Goal: Contribute content: Add original content to the website for others to see

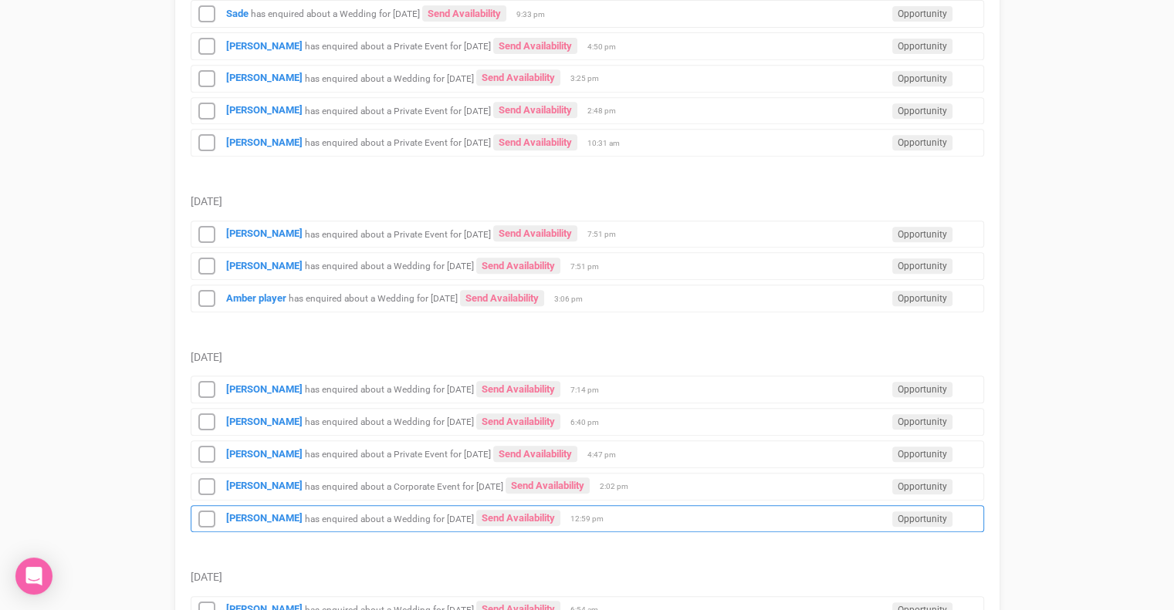
scroll to position [679, 0]
click at [417, 513] on small "has enquired about a Wedding for [DATE]" at bounding box center [389, 518] width 169 height 11
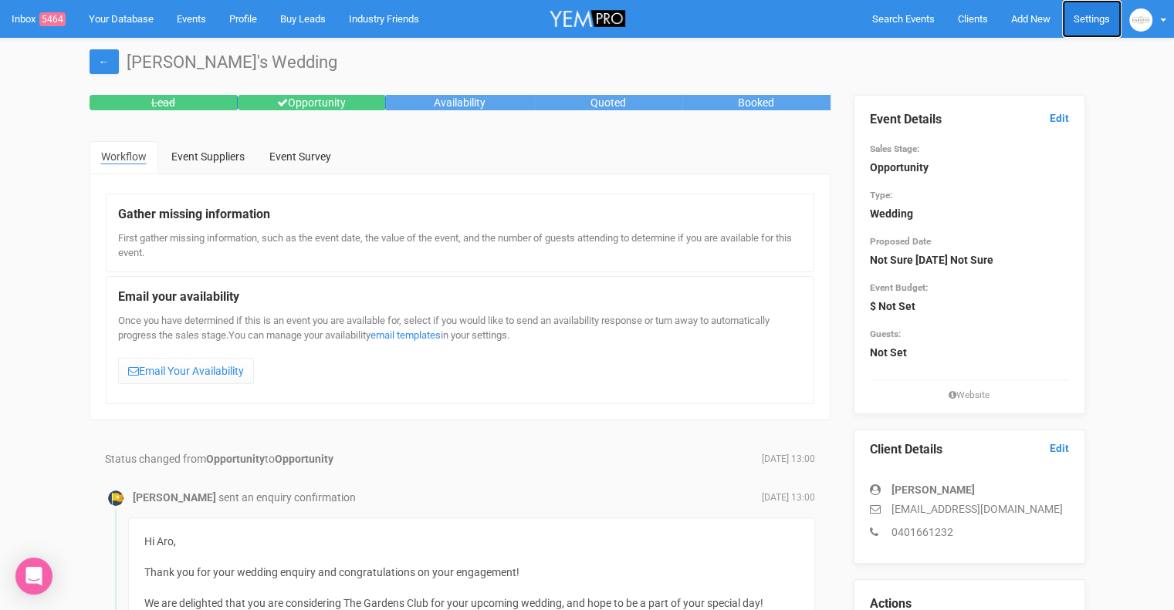
click at [1100, 17] on link "Settings" at bounding box center [1091, 19] width 59 height 38
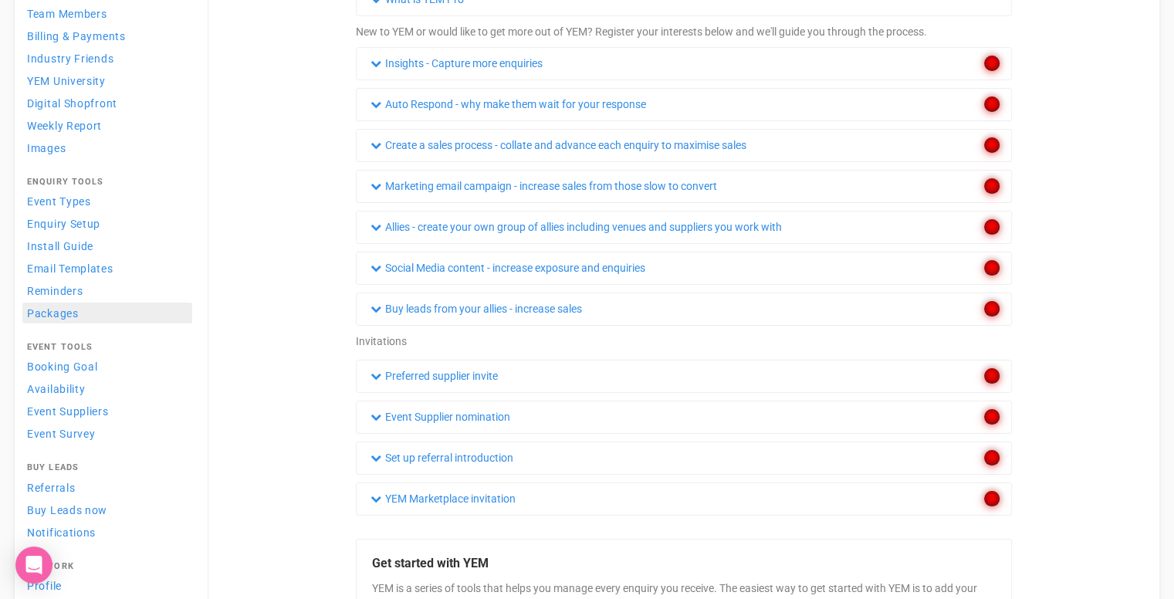
scroll to position [147, 0]
click at [143, 305] on link "Packages" at bounding box center [107, 312] width 170 height 21
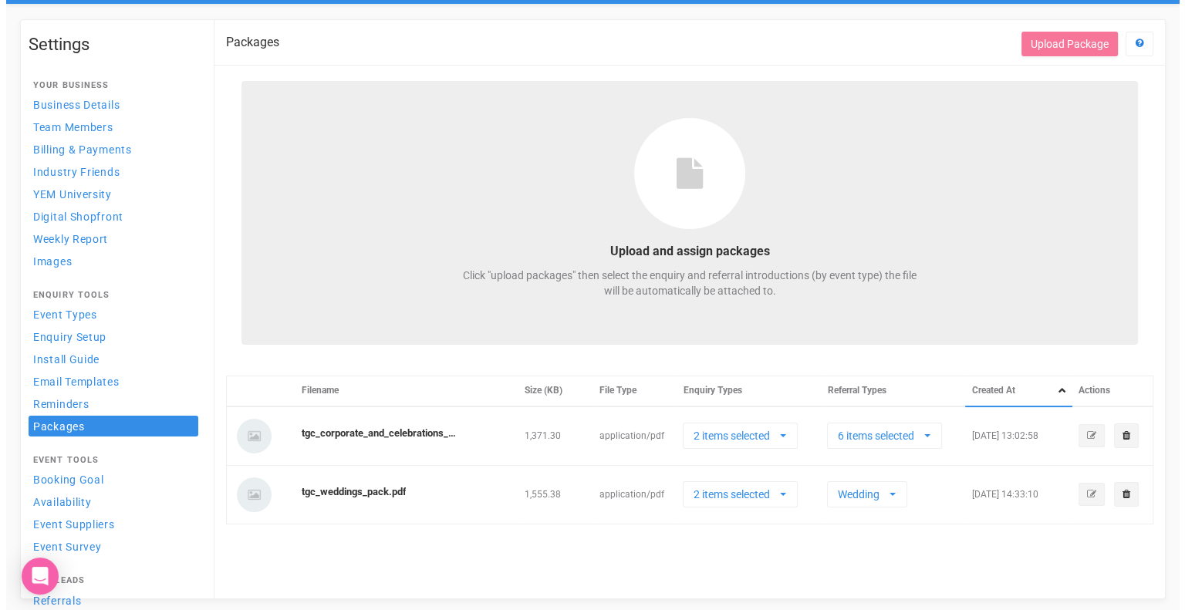
scroll to position [35, 0]
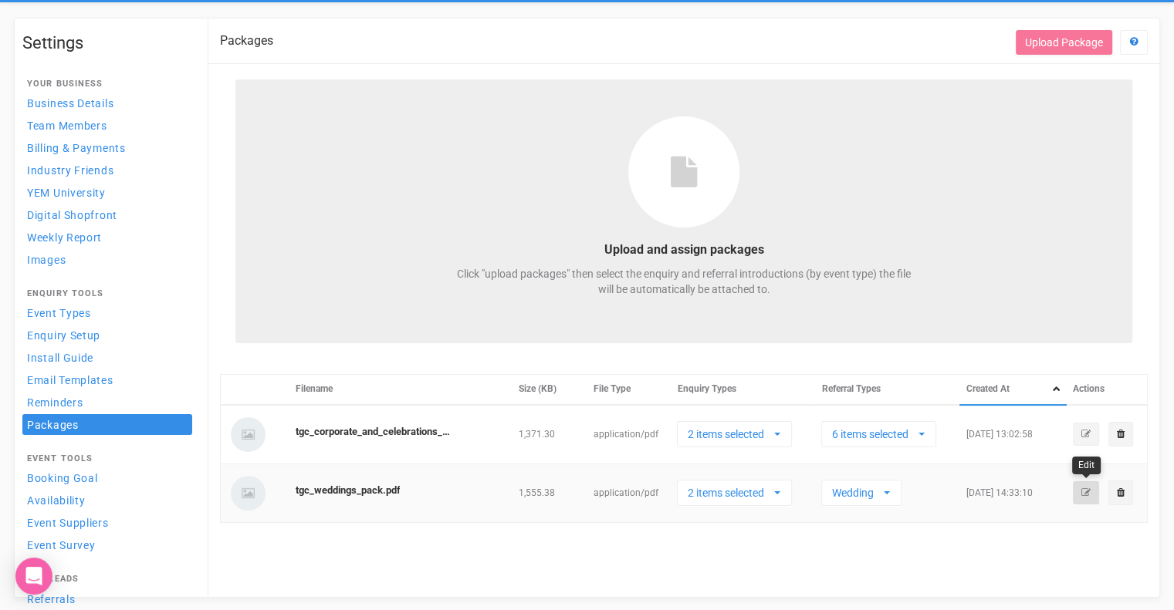
click at [1087, 492] on icon "button" at bounding box center [1085, 492] width 9 height 9
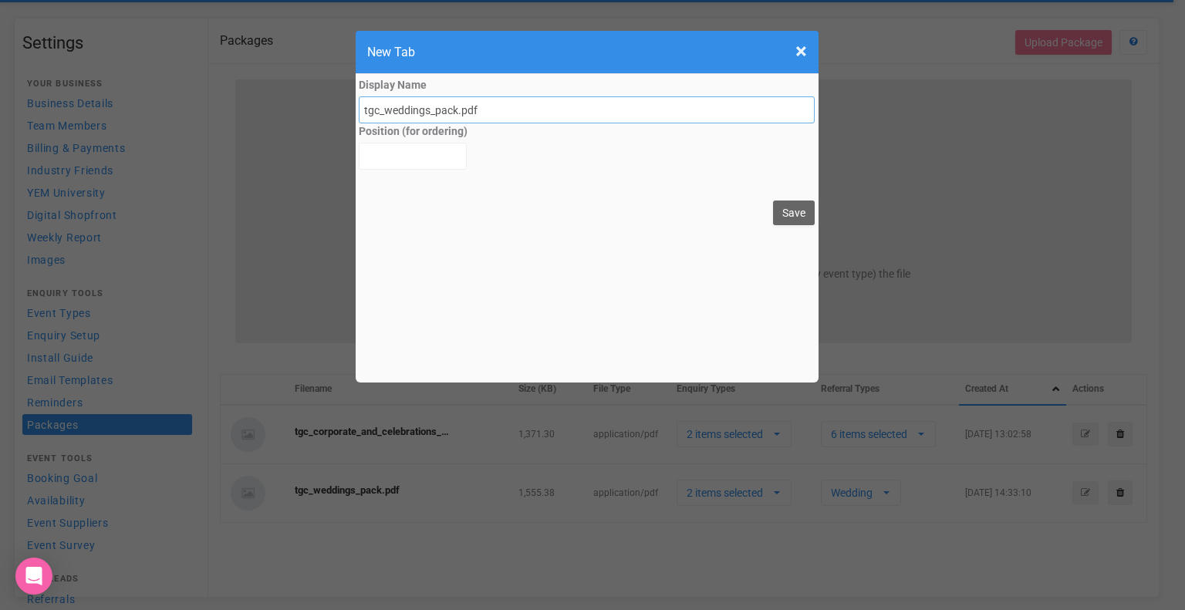
click at [525, 107] on input "tgc_weddings_pack.pdf" at bounding box center [587, 109] width 457 height 27
click at [800, 52] on span "×" at bounding box center [801, 51] width 12 height 25
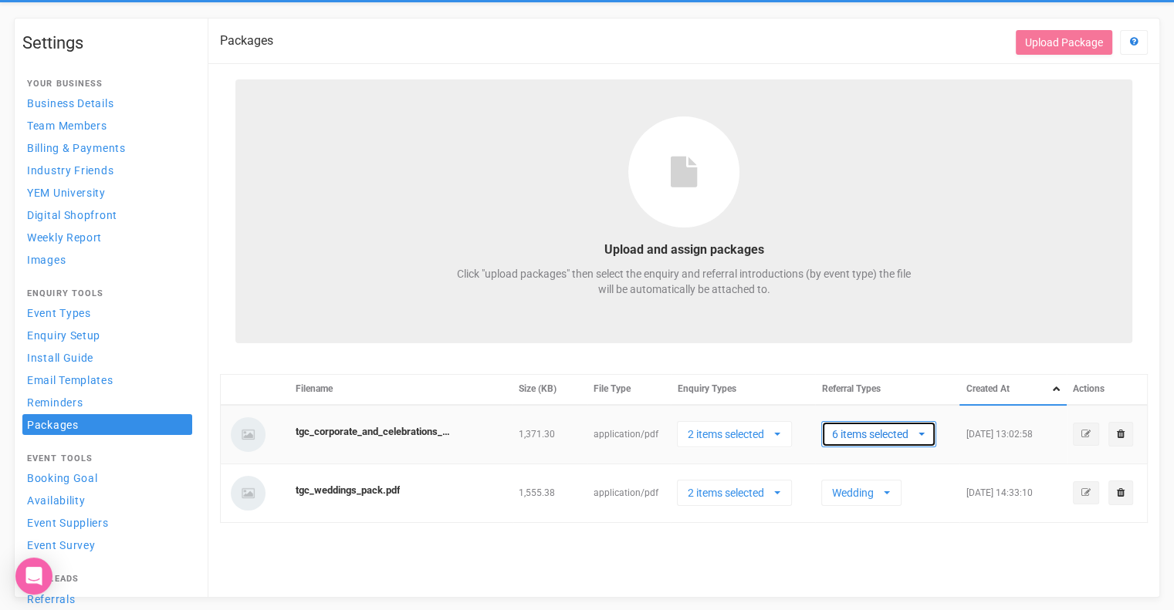
click at [895, 444] on button "6 items selected" at bounding box center [878, 434] width 115 height 26
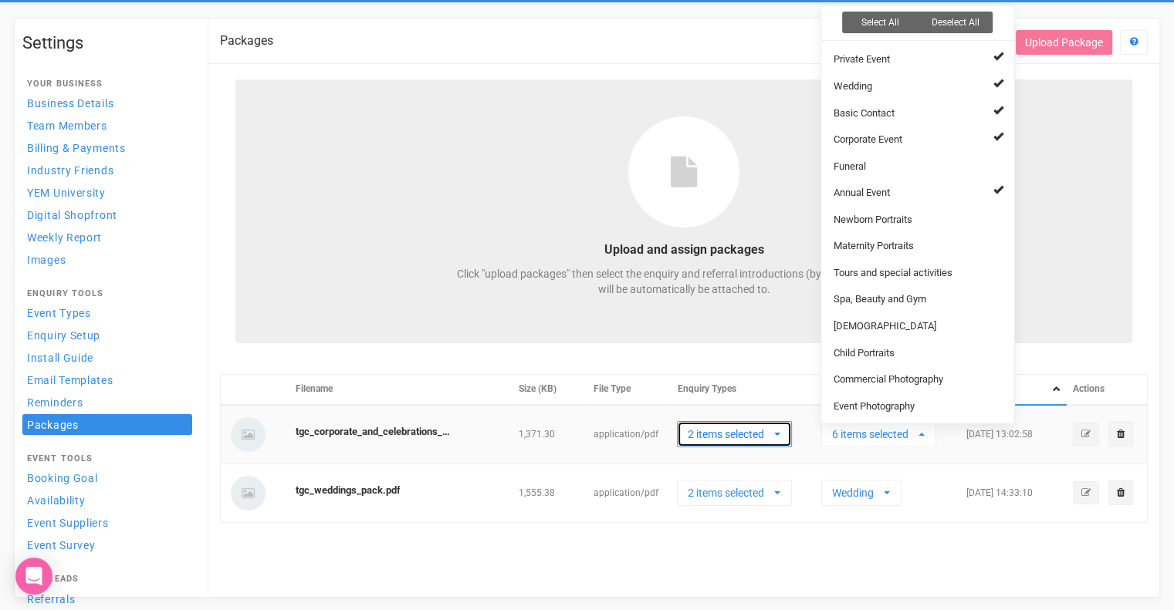
click at [787, 441] on button "2 items selected" at bounding box center [734, 434] width 115 height 26
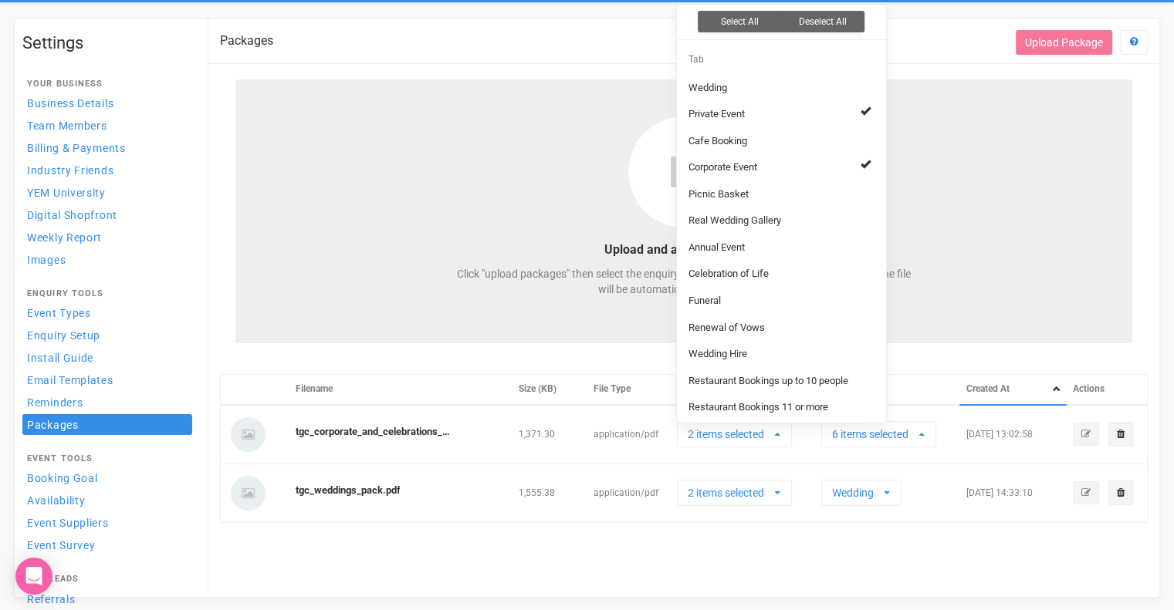
click at [832, 539] on div "Packages Get Help Upload Package Upload and assign packages Click "upload packa…" at bounding box center [683, 308] width 951 height 579
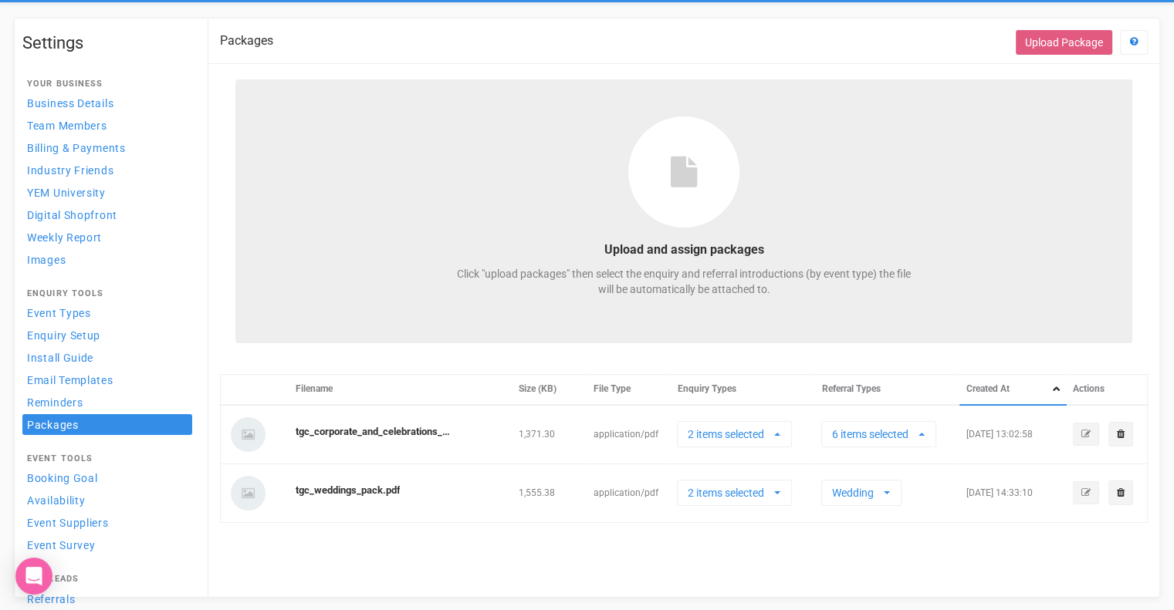
click at [1058, 39] on button "Upload Package" at bounding box center [1063, 42] width 96 height 25
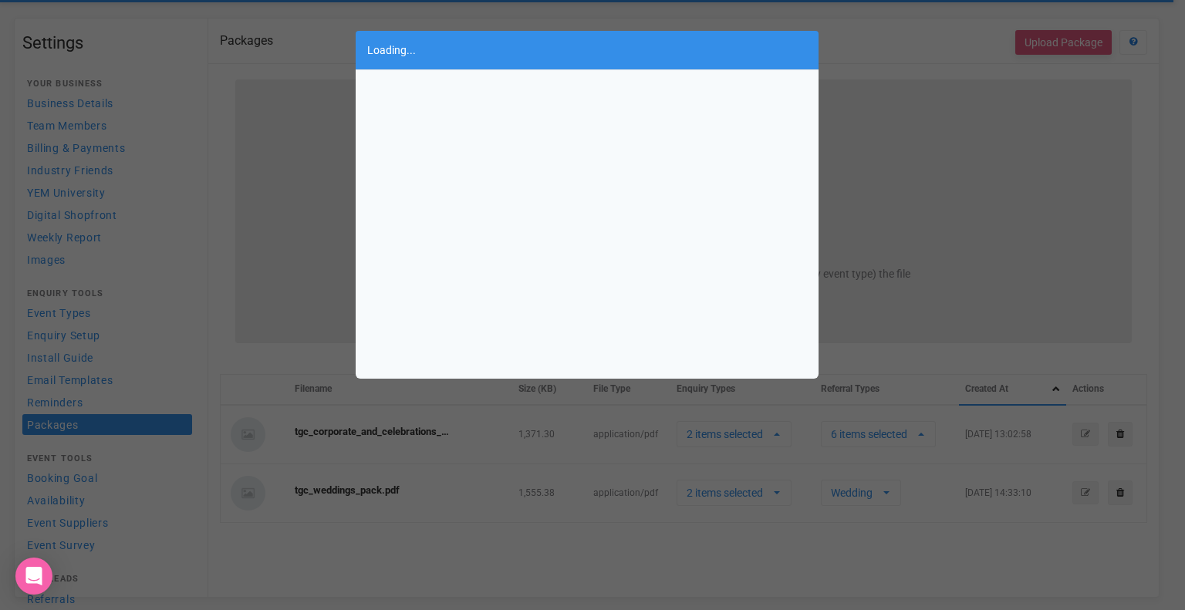
select select
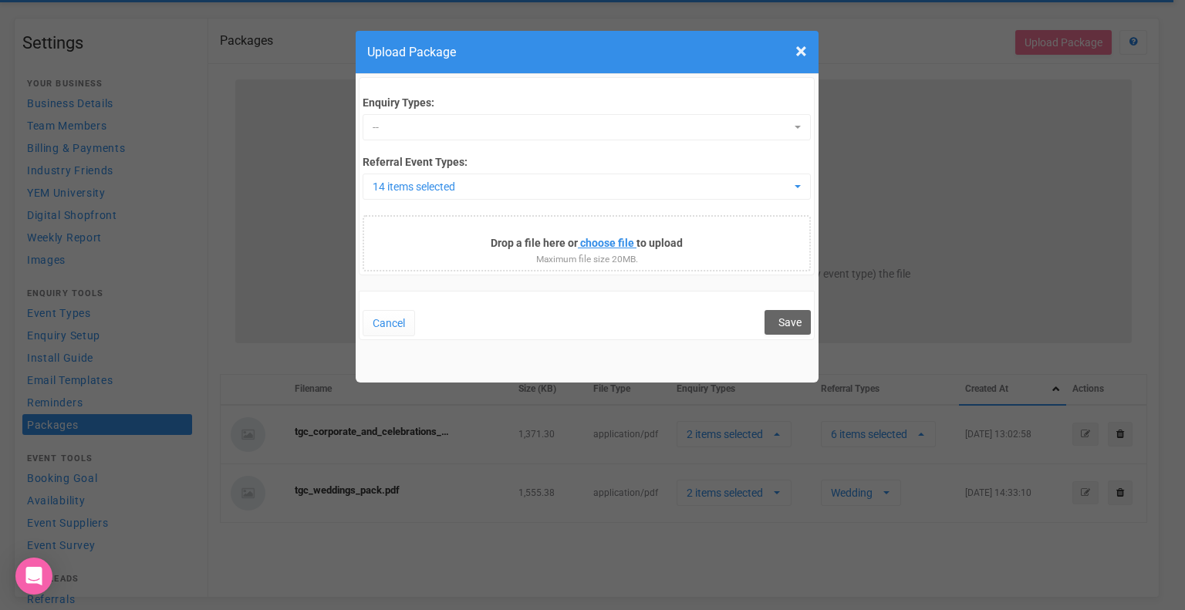
click at [591, 243] on input "file" at bounding box center [532, 245] width 210 height 17
type input "C:\fakepath\TGC Weddings Pack.pdf"
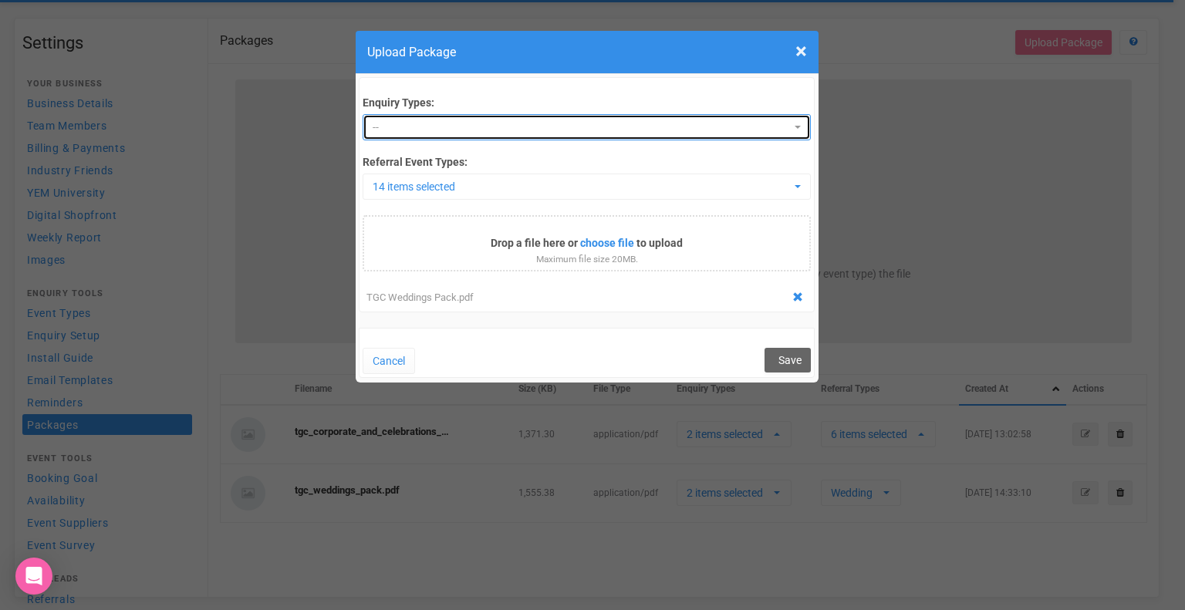
click at [458, 120] on span "--" at bounding box center [582, 127] width 418 height 15
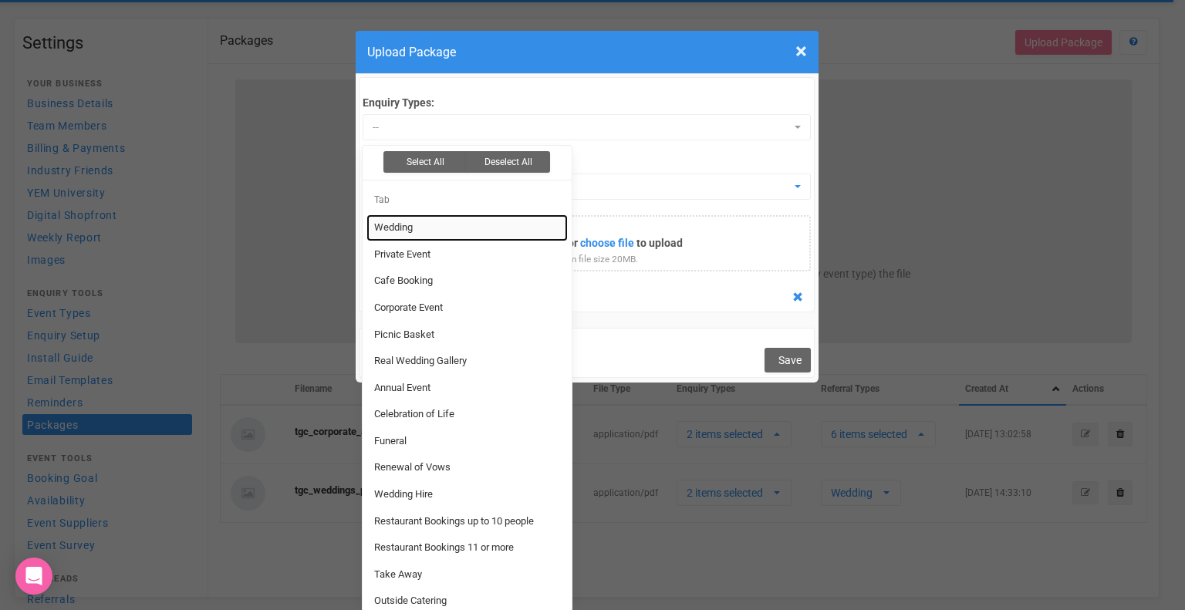
click at [454, 221] on link "Wedding" at bounding box center [466, 227] width 201 height 27
select select "22696"
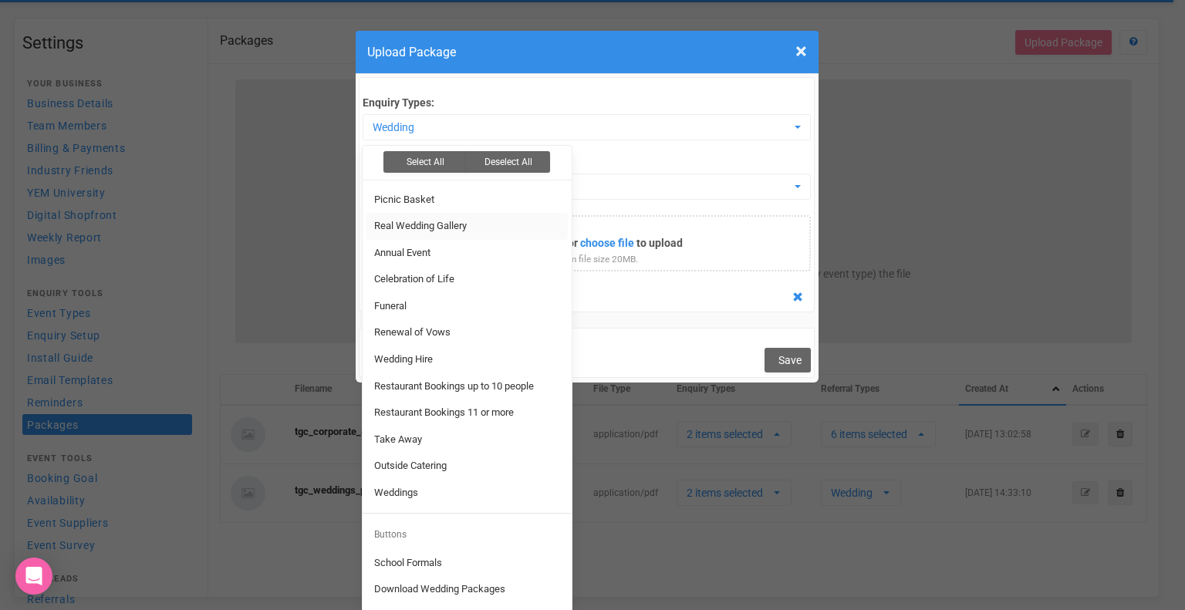
scroll to position [134, 0]
click at [444, 490] on link "Weddings" at bounding box center [466, 494] width 201 height 27
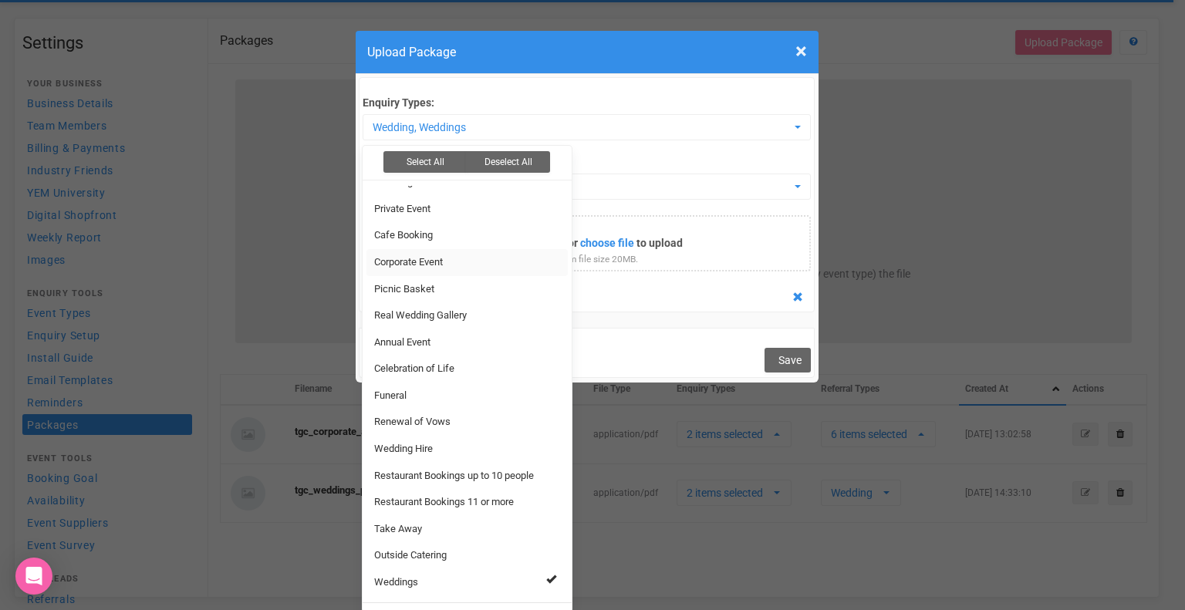
scroll to position [46, 0]
click at [450, 443] on link "Wedding Hire" at bounding box center [466, 448] width 201 height 27
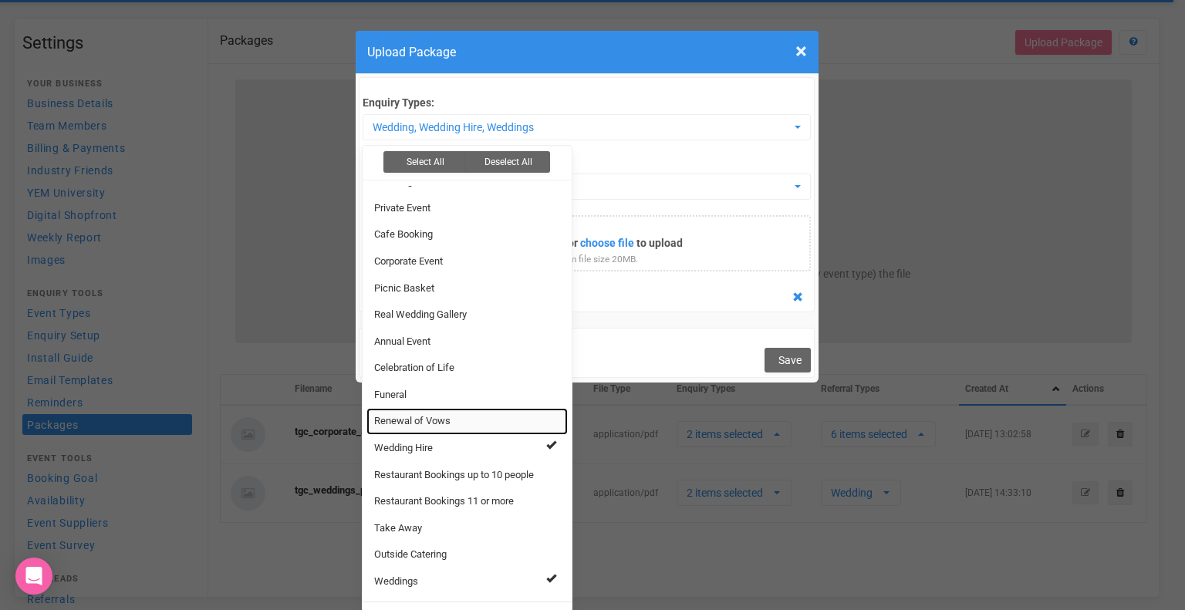
click at [454, 426] on link "Renewal of Vows" at bounding box center [466, 421] width 201 height 27
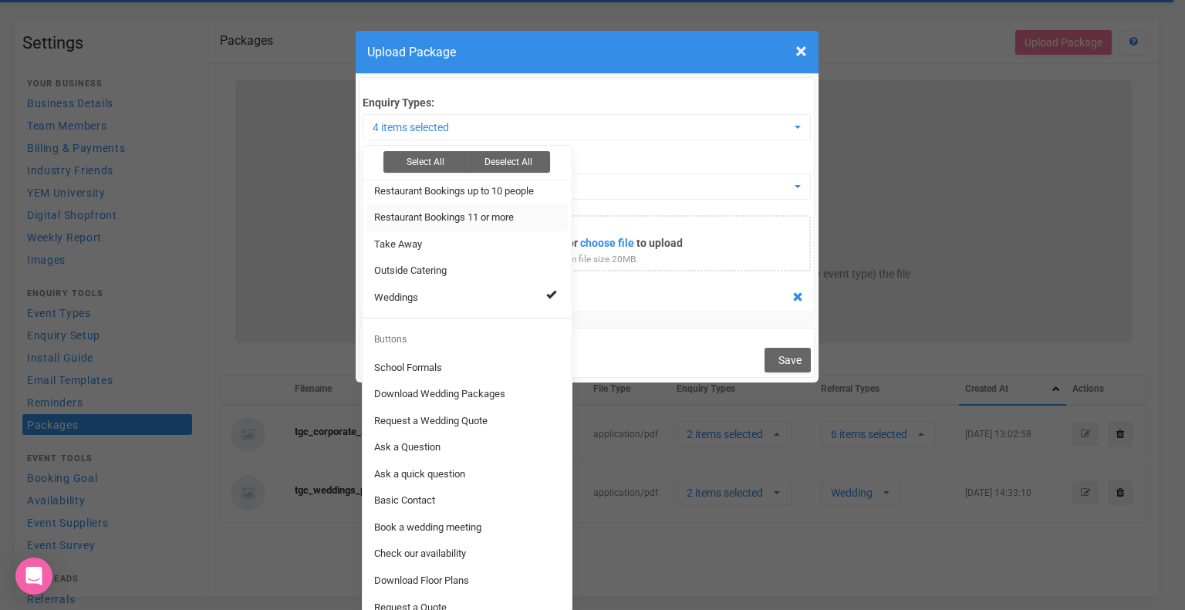
scroll to position [333, 0]
click at [698, 336] on div "Cancel Save" at bounding box center [587, 352] width 457 height 49
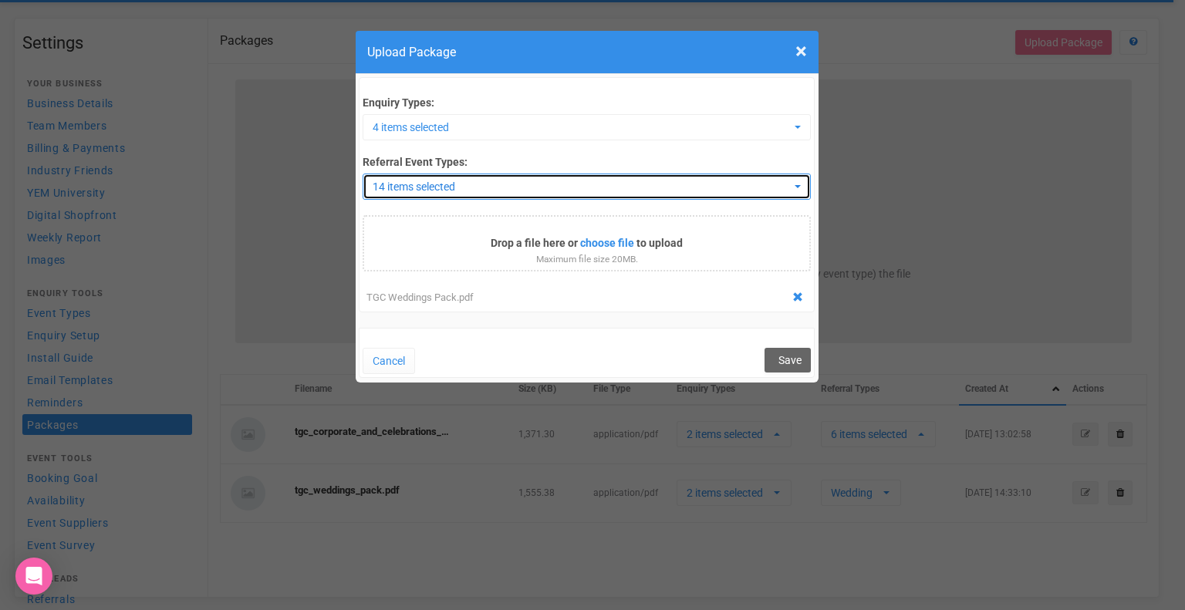
click at [542, 192] on span "14 items selected" at bounding box center [582, 186] width 418 height 15
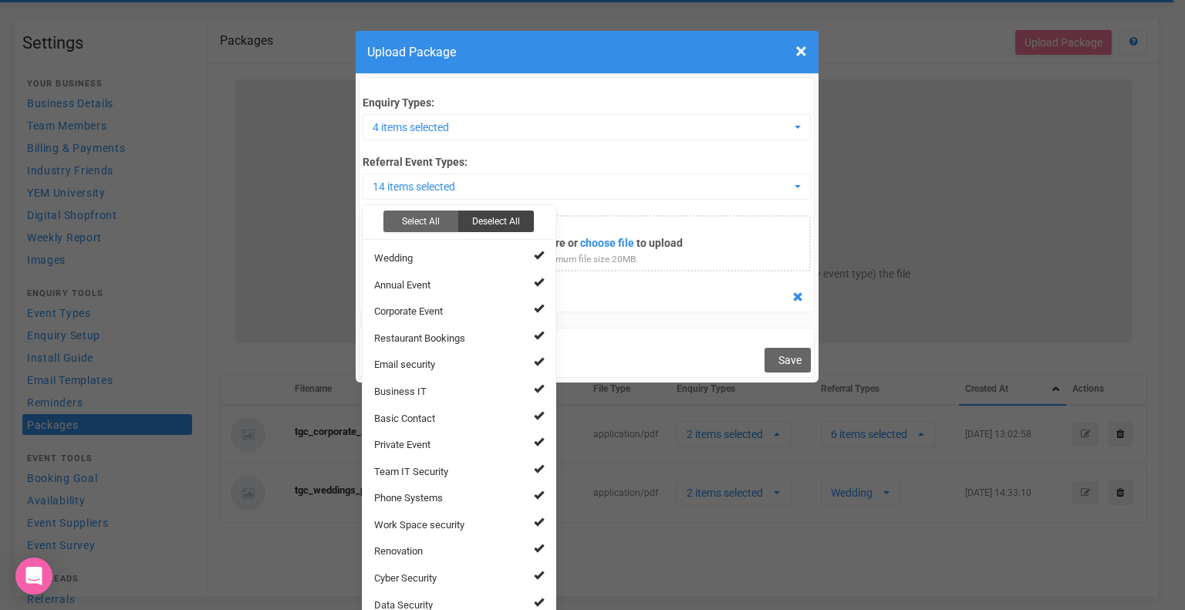
click at [500, 226] on button "Deselect All" at bounding box center [496, 222] width 76 height 22
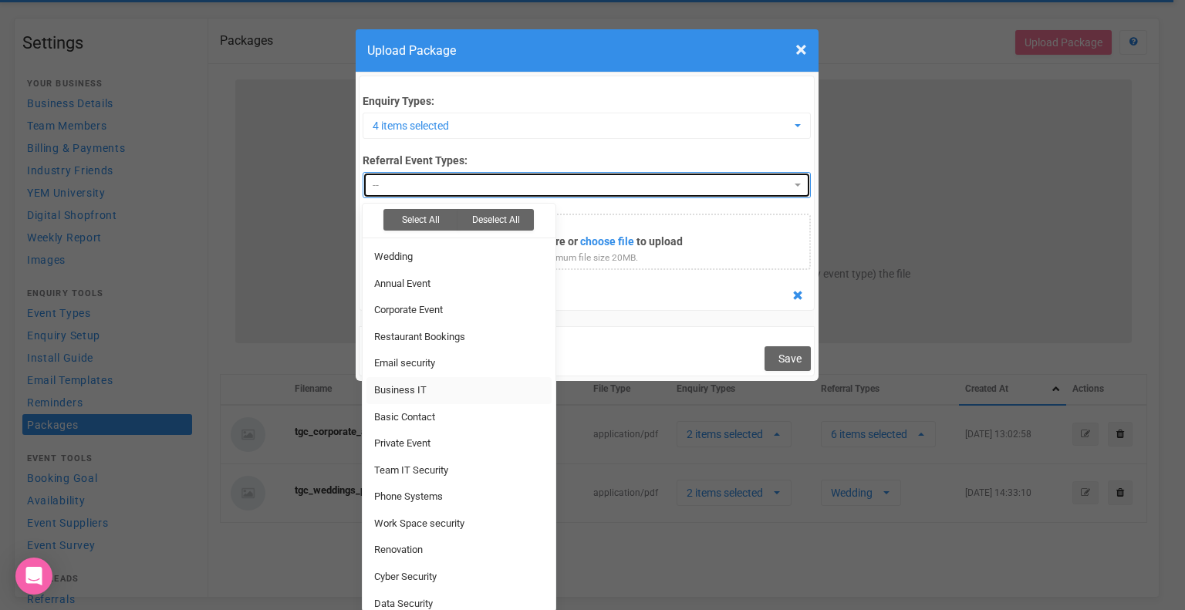
scroll to position [0, 0]
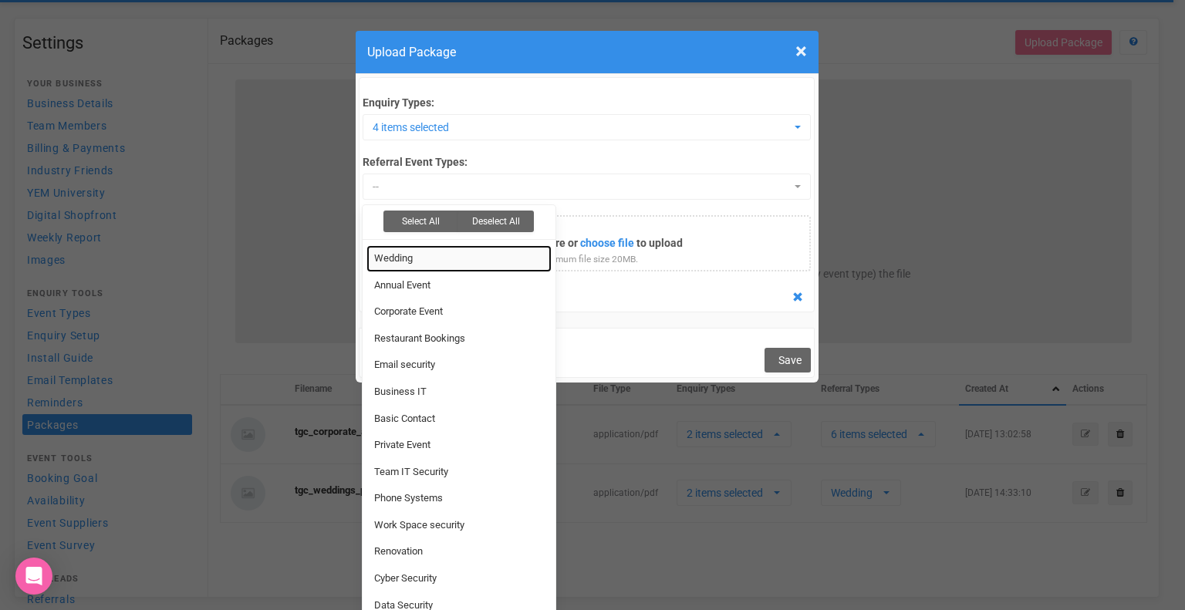
click at [435, 265] on link "Wedding" at bounding box center [458, 258] width 185 height 27
select select "20"
click at [593, 363] on div "Cancel Save" at bounding box center [587, 352] width 457 height 49
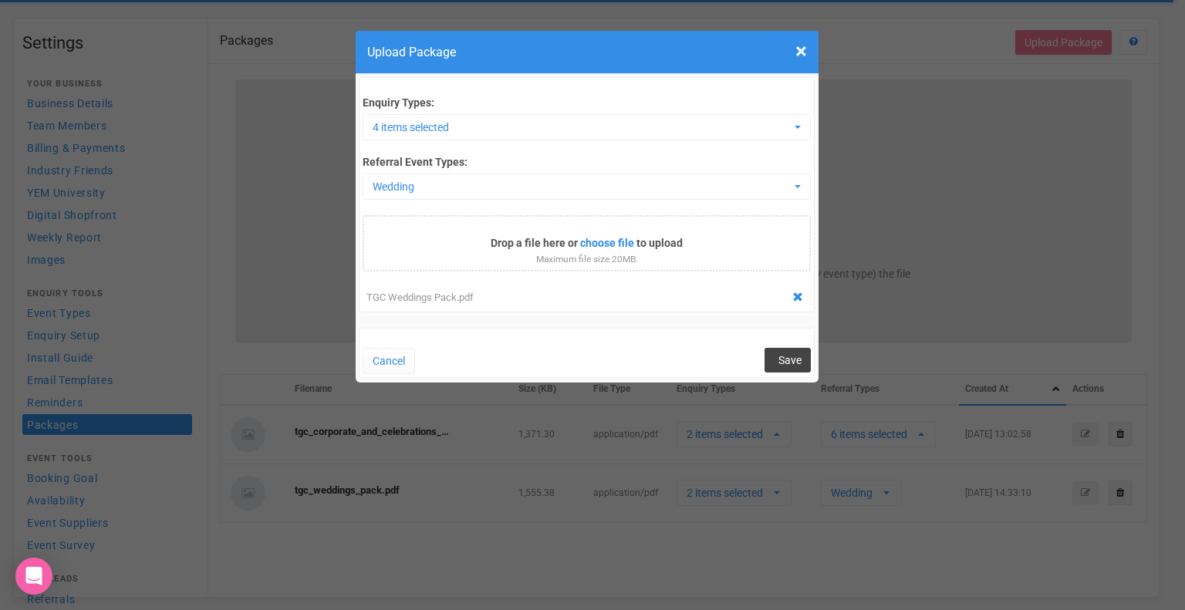
click at [778, 357] on button "Save" at bounding box center [788, 360] width 46 height 25
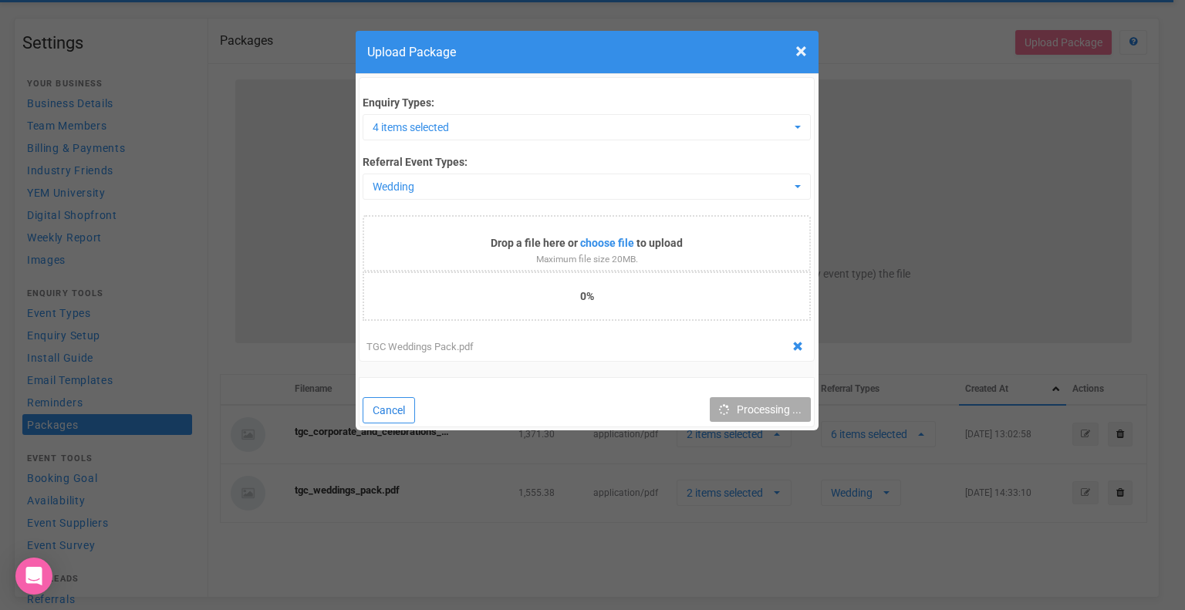
click at [395, 404] on button "Cancel" at bounding box center [389, 410] width 52 height 26
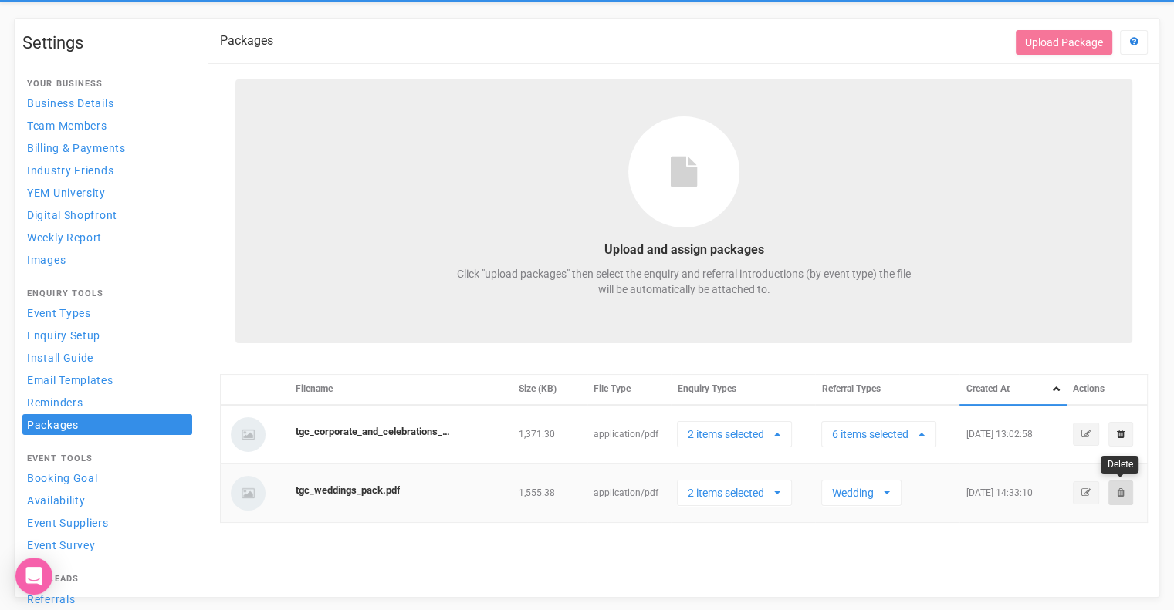
click at [1117, 491] on icon at bounding box center [1120, 493] width 8 height 10
click at [1107, 453] on link "Confirm" at bounding box center [1085, 454] width 48 height 22
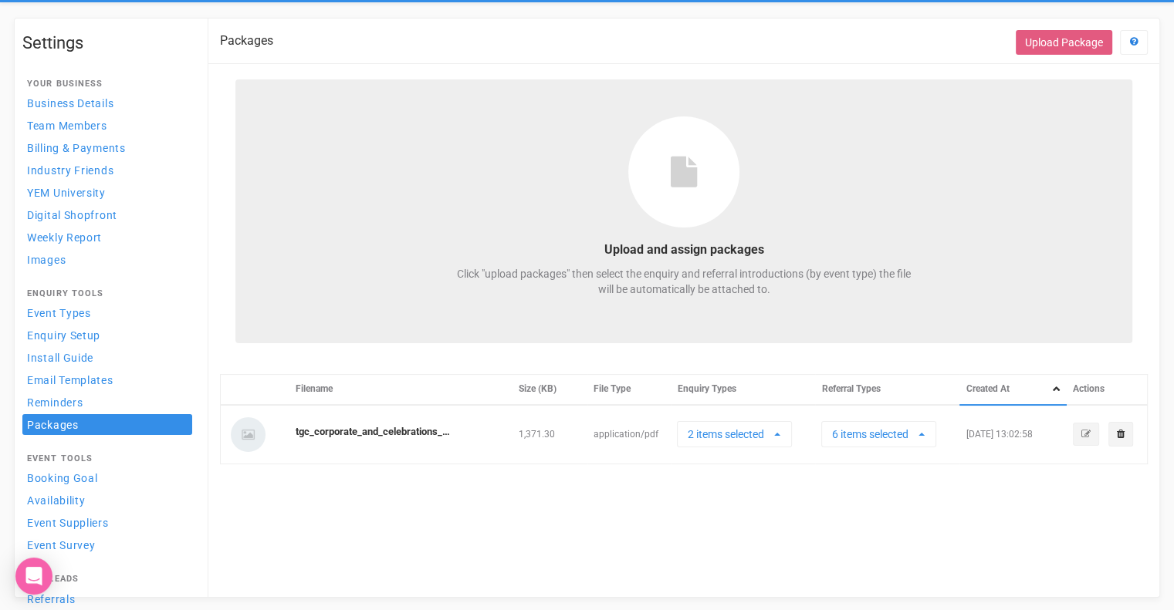
click at [1058, 35] on button "Upload Package" at bounding box center [1063, 42] width 96 height 25
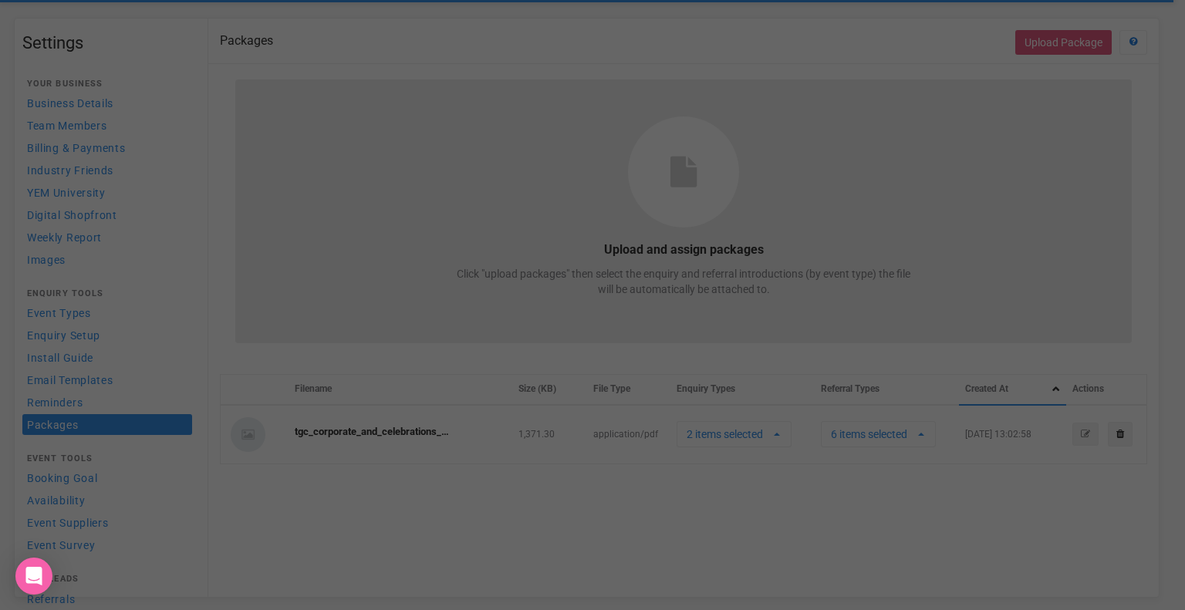
select select
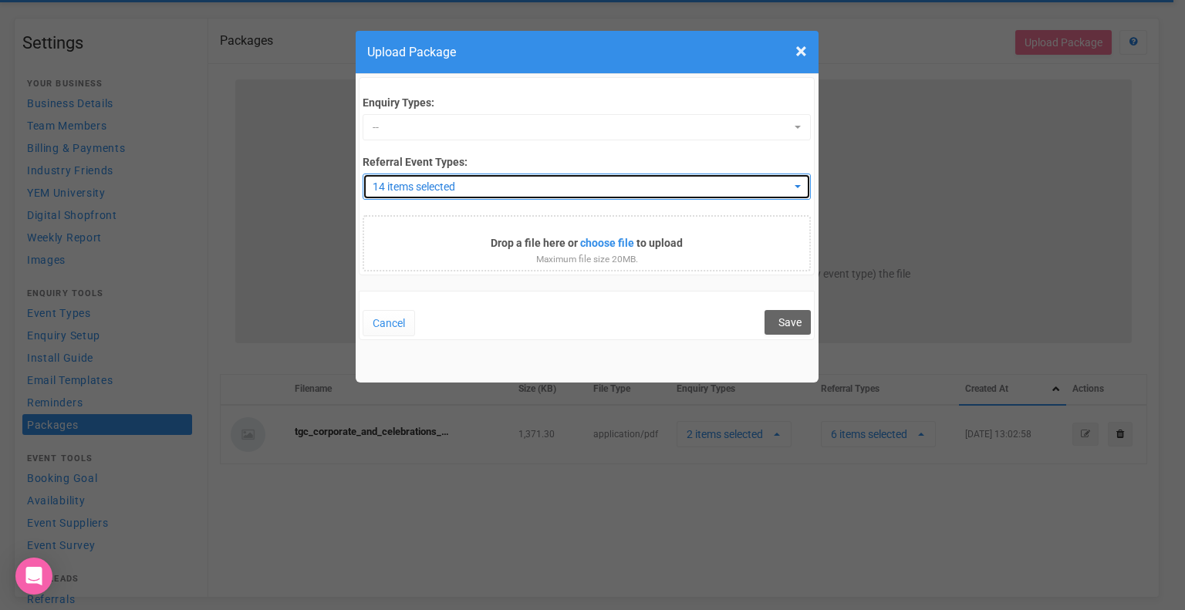
click at [509, 185] on span "14 items selected" at bounding box center [582, 186] width 418 height 15
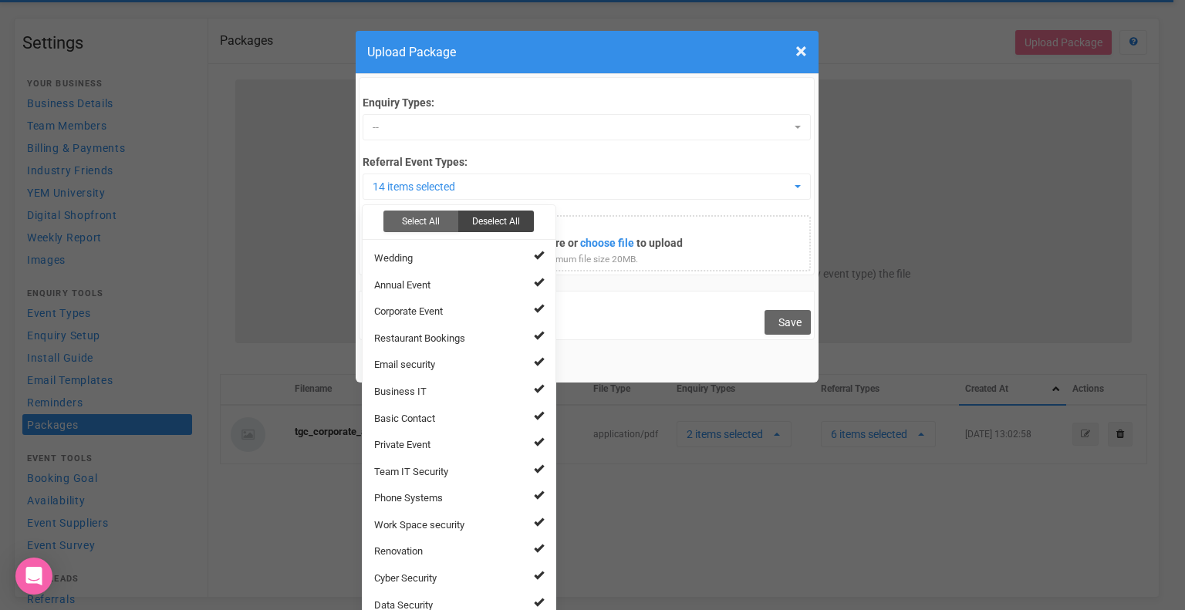
click at [501, 214] on button "Deselect All" at bounding box center [496, 222] width 76 height 22
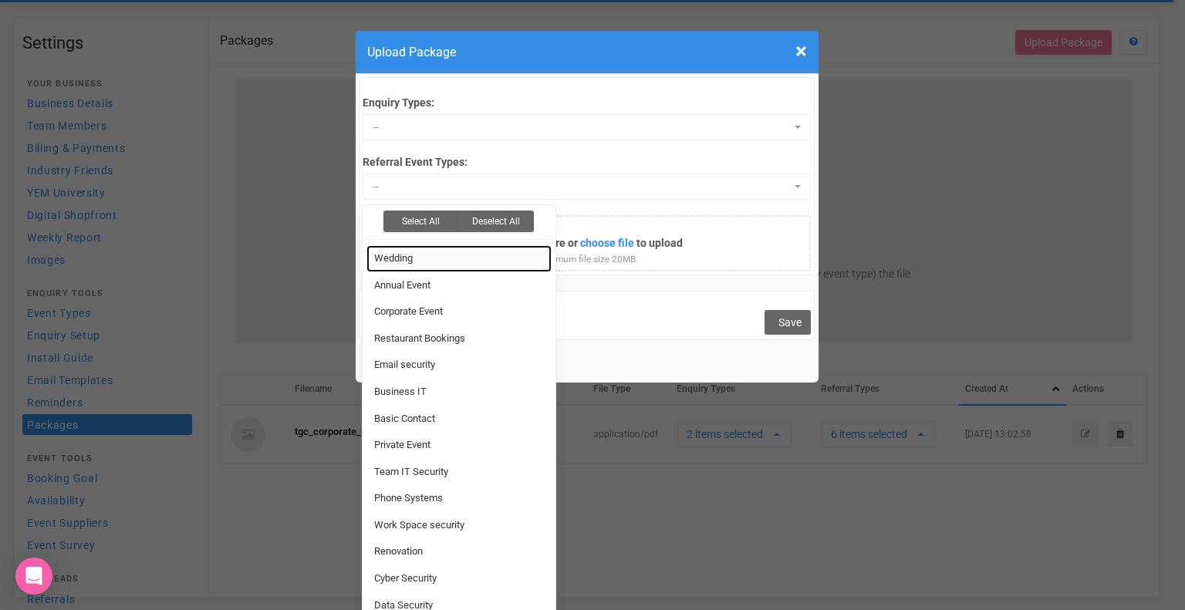
click at [487, 257] on link "Wedding" at bounding box center [458, 258] width 185 height 27
select select "20"
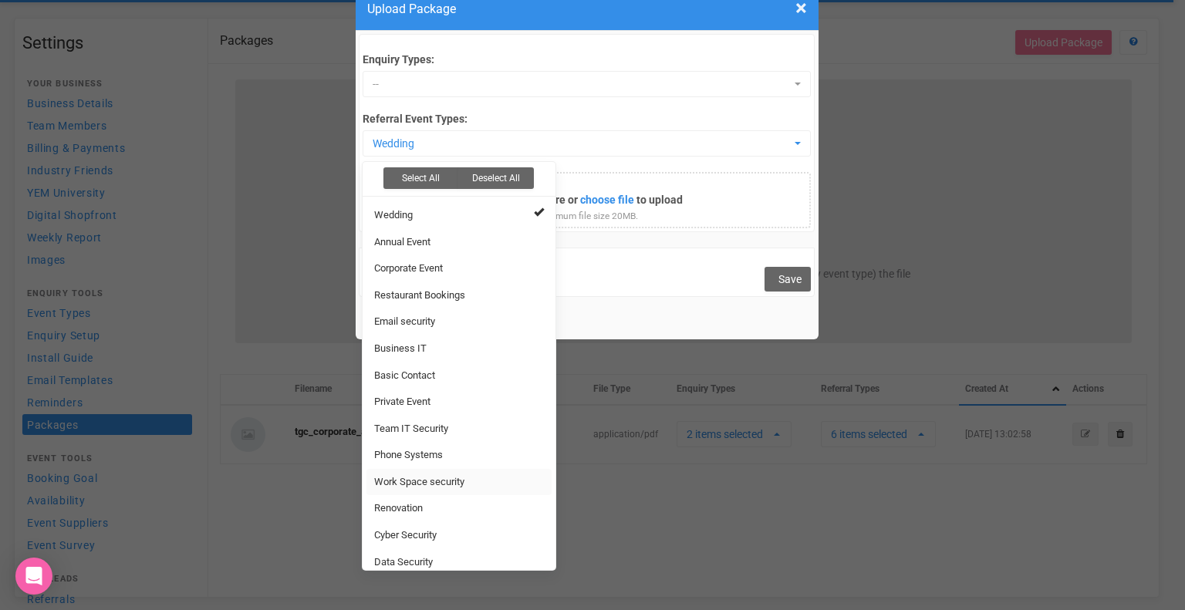
scroll to position [43, 0]
click at [613, 265] on div "Cancel Save" at bounding box center [587, 272] width 457 height 49
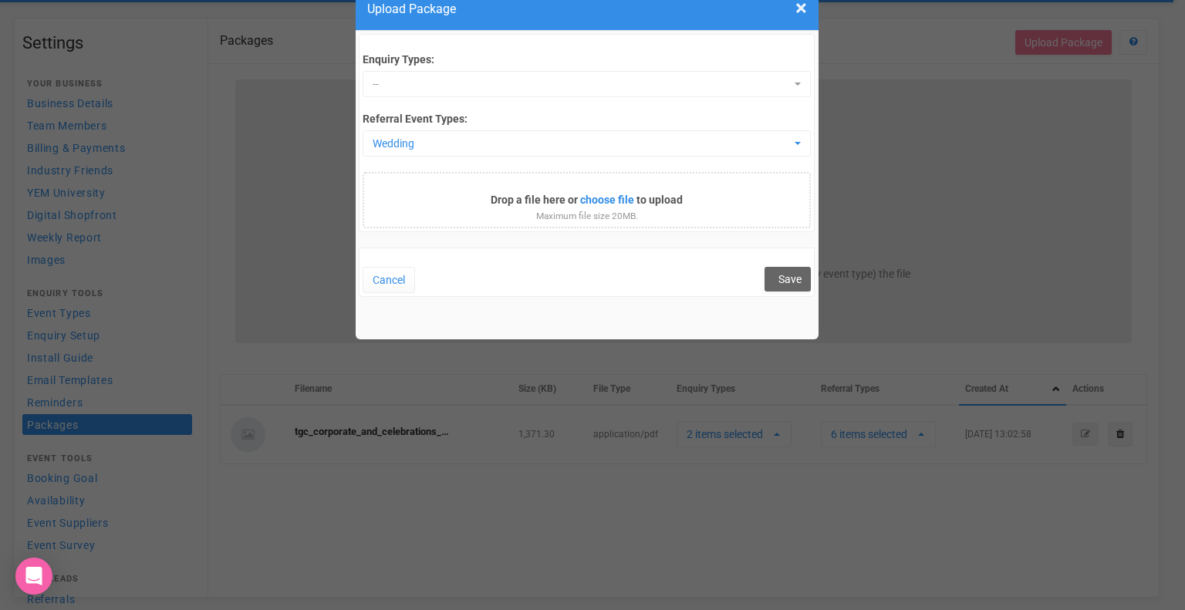
click at [494, 70] on div "Enquiry Types: -- Select All Deselect All Tab Wedding Private Event Cafe Bookin…" at bounding box center [587, 140] width 448 height 176
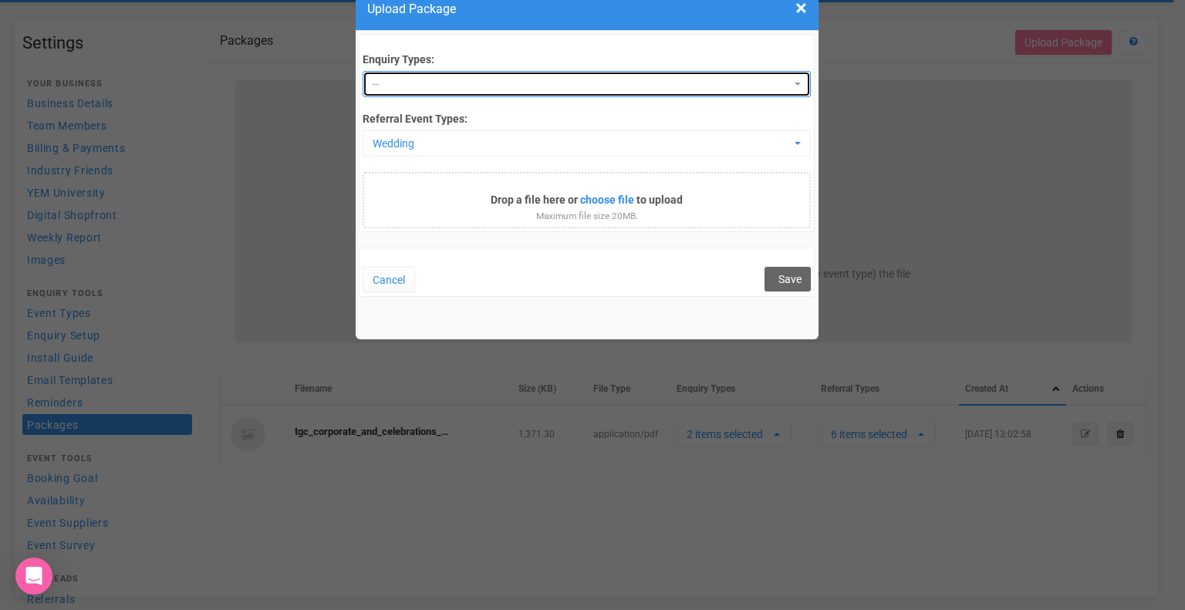
click at [489, 76] on span "--" at bounding box center [582, 83] width 418 height 15
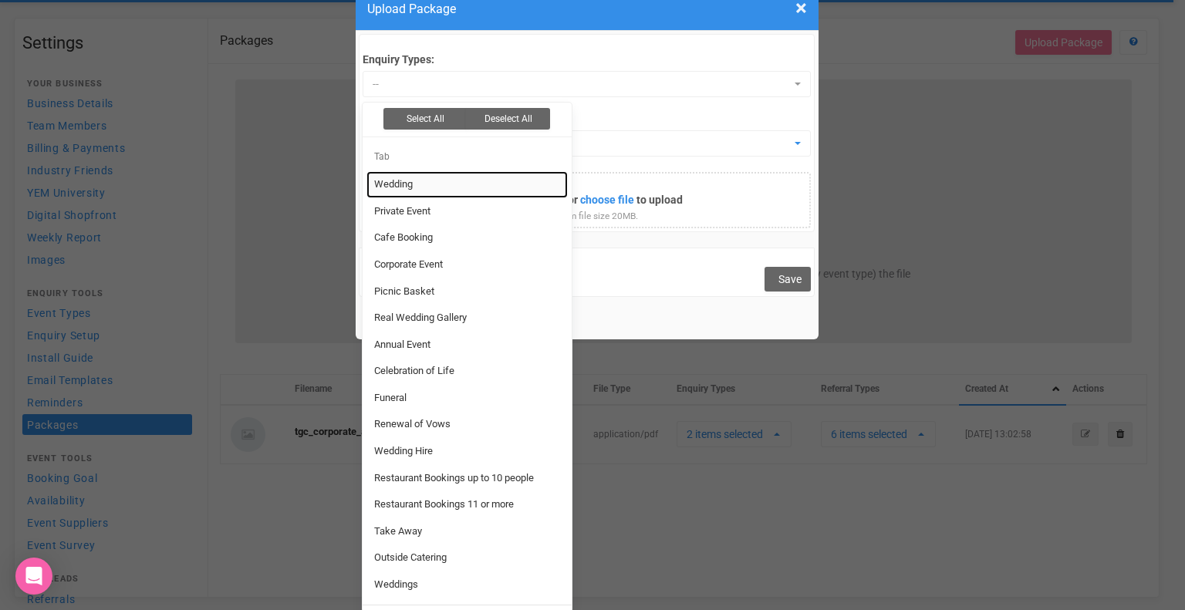
click at [444, 194] on link "Wedding" at bounding box center [466, 184] width 201 height 27
select select "22696"
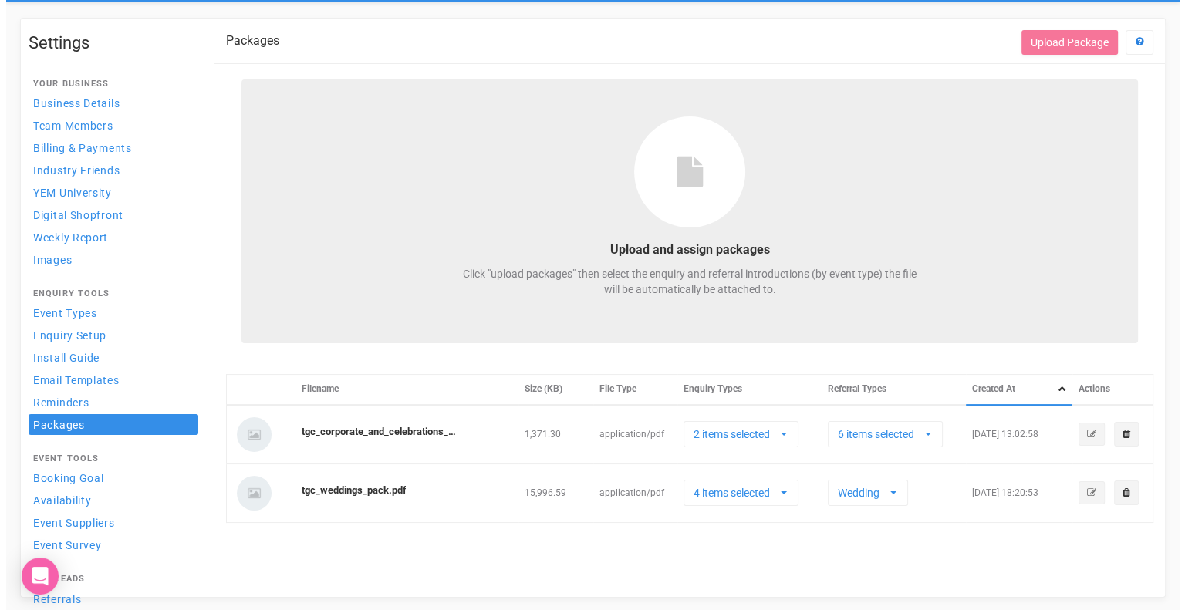
scroll to position [0, 0]
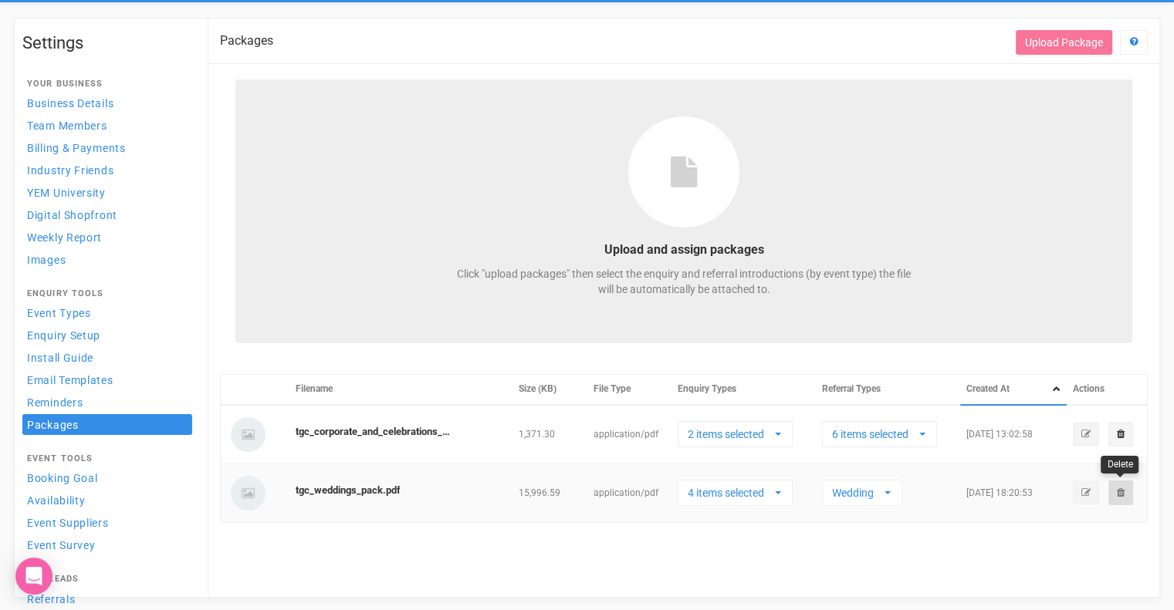
click at [1123, 490] on link at bounding box center [1120, 493] width 25 height 25
click at [1092, 453] on link "Confirm" at bounding box center [1085, 454] width 48 height 22
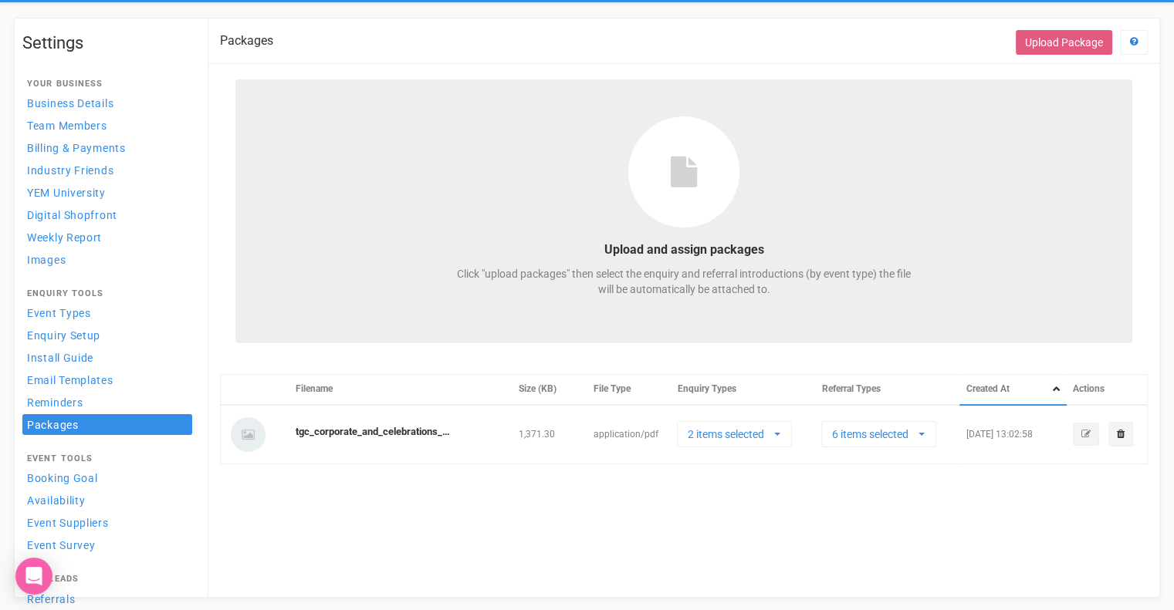
click at [1065, 51] on button "Upload Package" at bounding box center [1063, 42] width 96 height 25
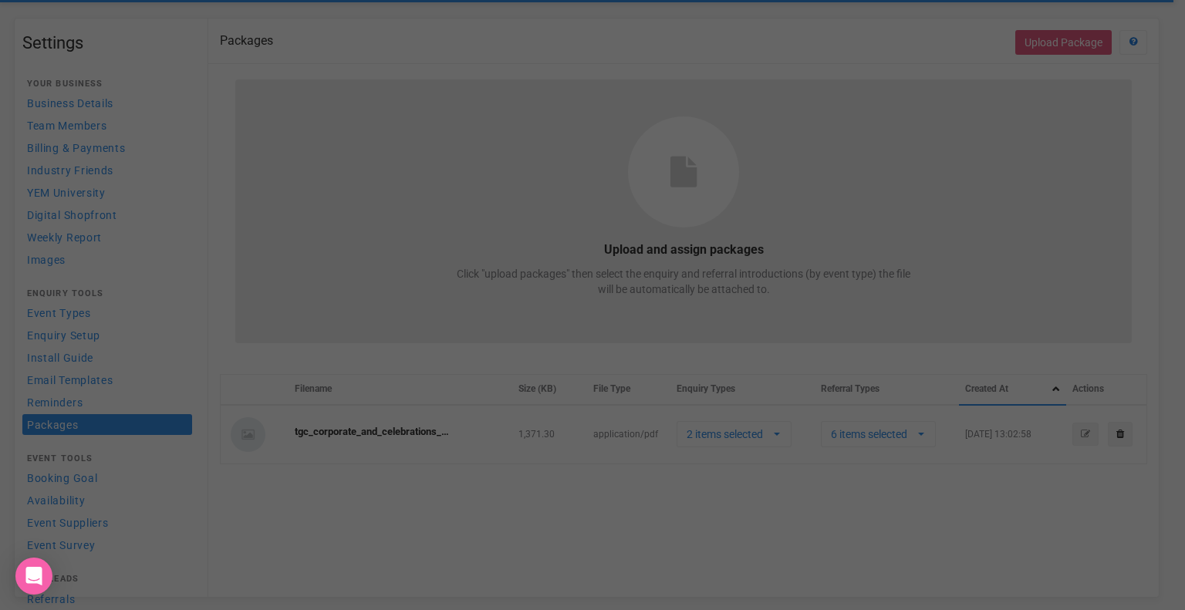
select select
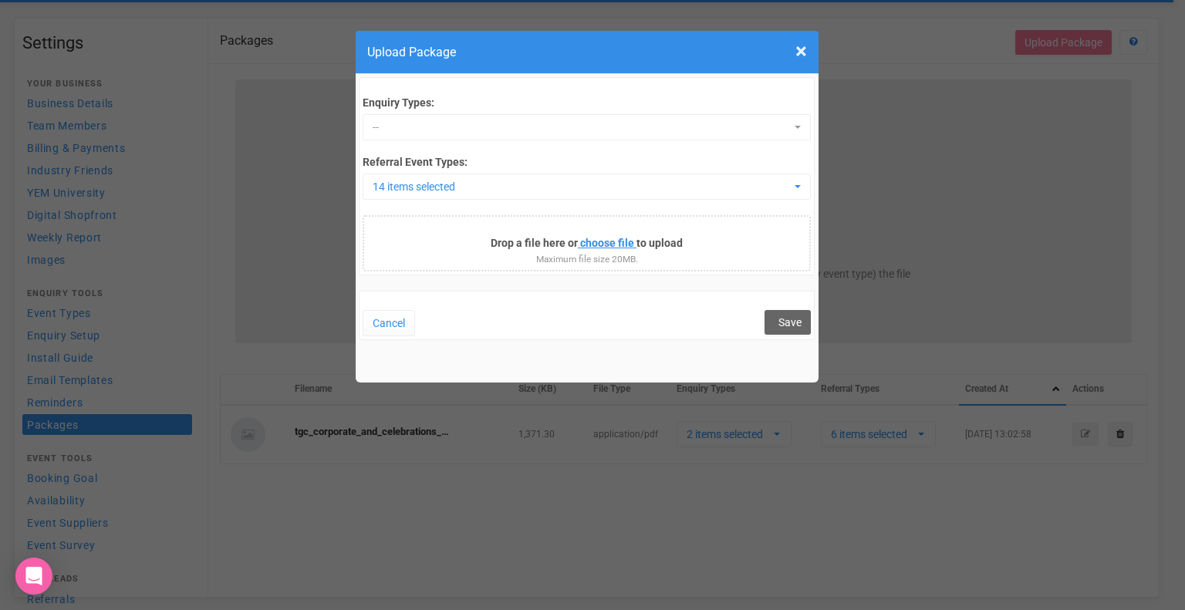
click at [597, 239] on input "file" at bounding box center [532, 245] width 210 height 17
type input "C:\fakepath\TGC Weddings Pack.pdf"
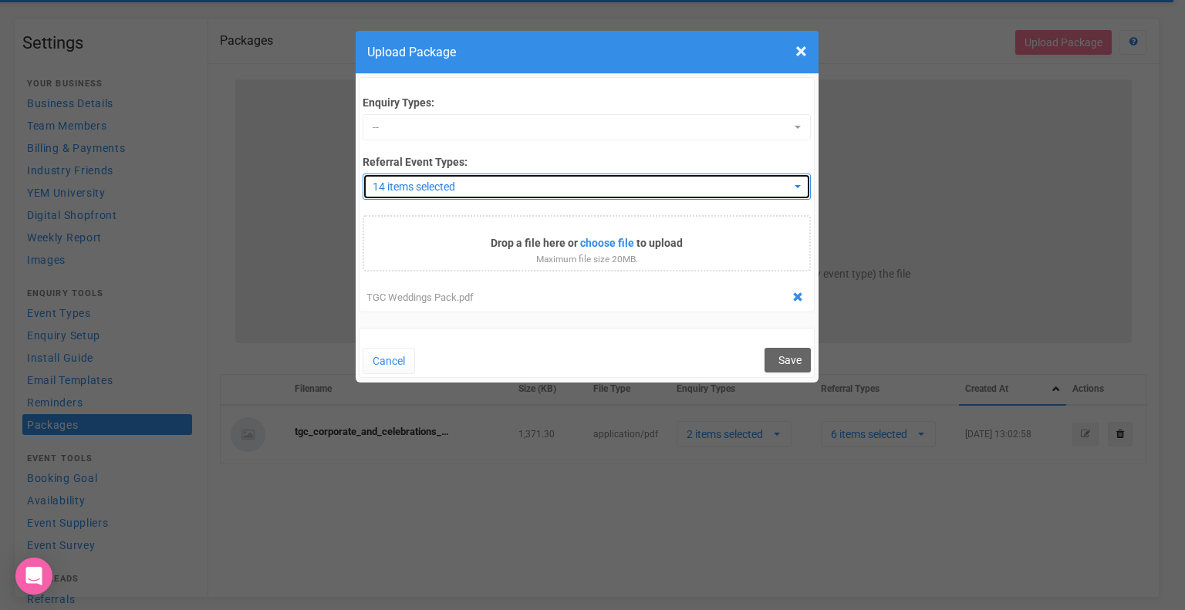
click at [482, 183] on span "14 items selected" at bounding box center [582, 186] width 418 height 15
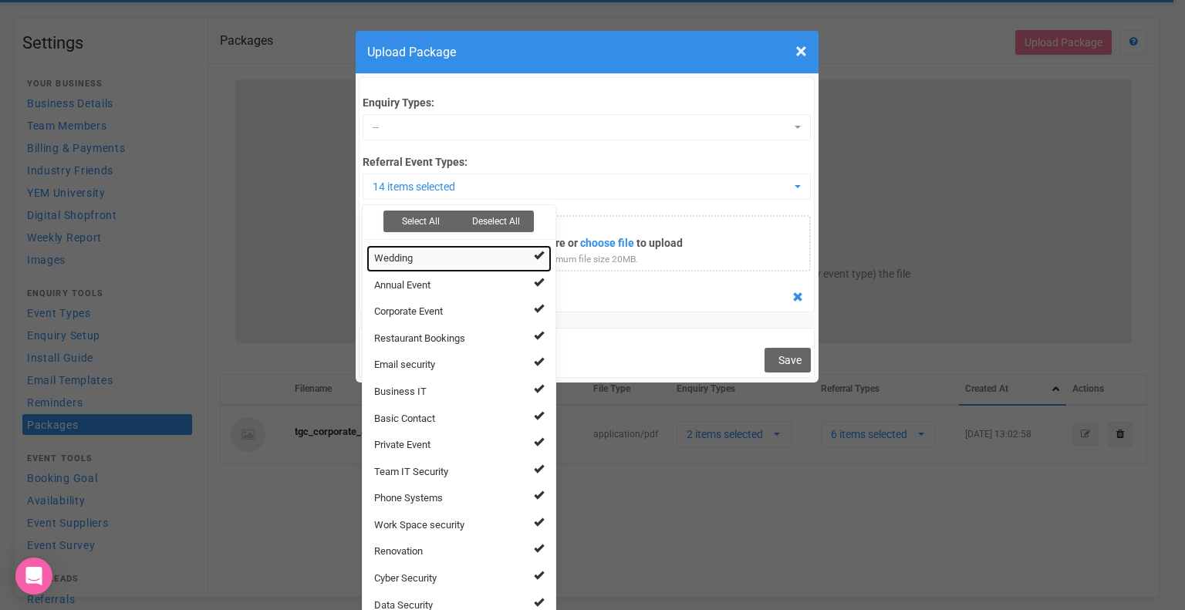
click at [467, 250] on link "Wedding" at bounding box center [458, 258] width 185 height 27
select select "57"
click at [500, 218] on button "Deselect All" at bounding box center [496, 222] width 76 height 22
click at [471, 258] on link "Wedding" at bounding box center [458, 258] width 185 height 27
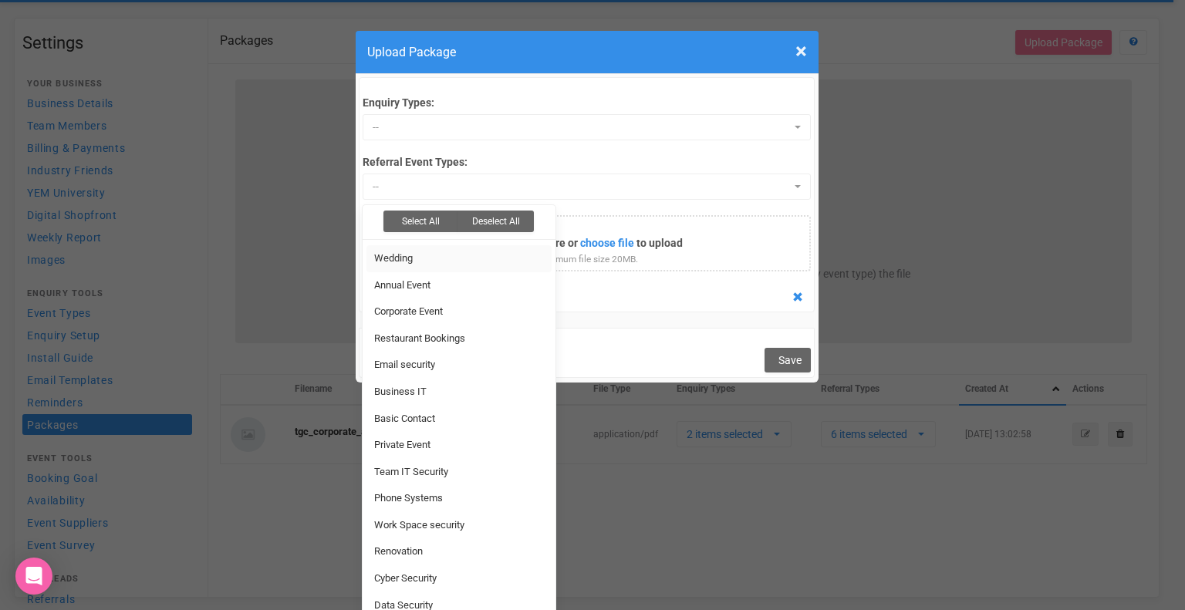
select select "20"
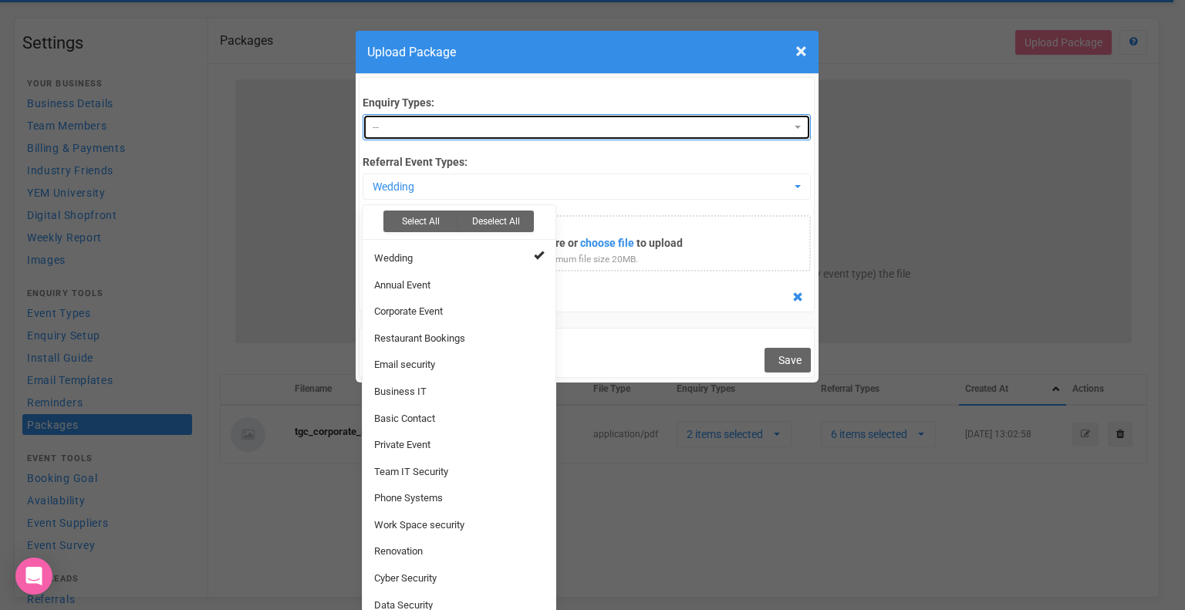
click at [511, 123] on span "--" at bounding box center [582, 127] width 418 height 15
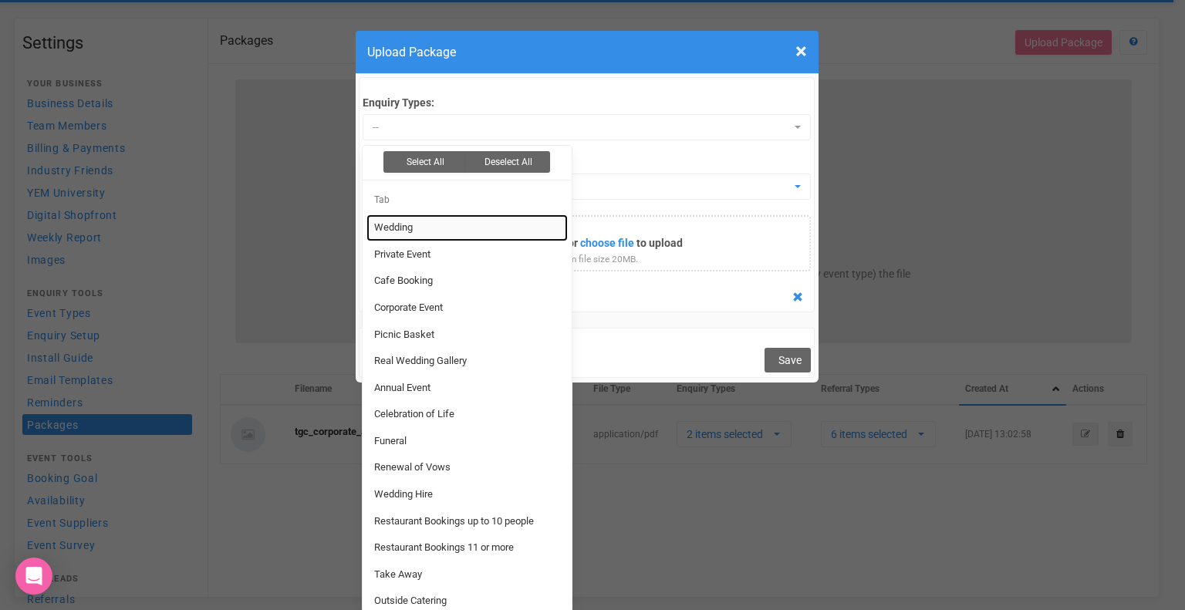
click at [478, 232] on link "Wedding" at bounding box center [466, 227] width 201 height 27
select select "22696"
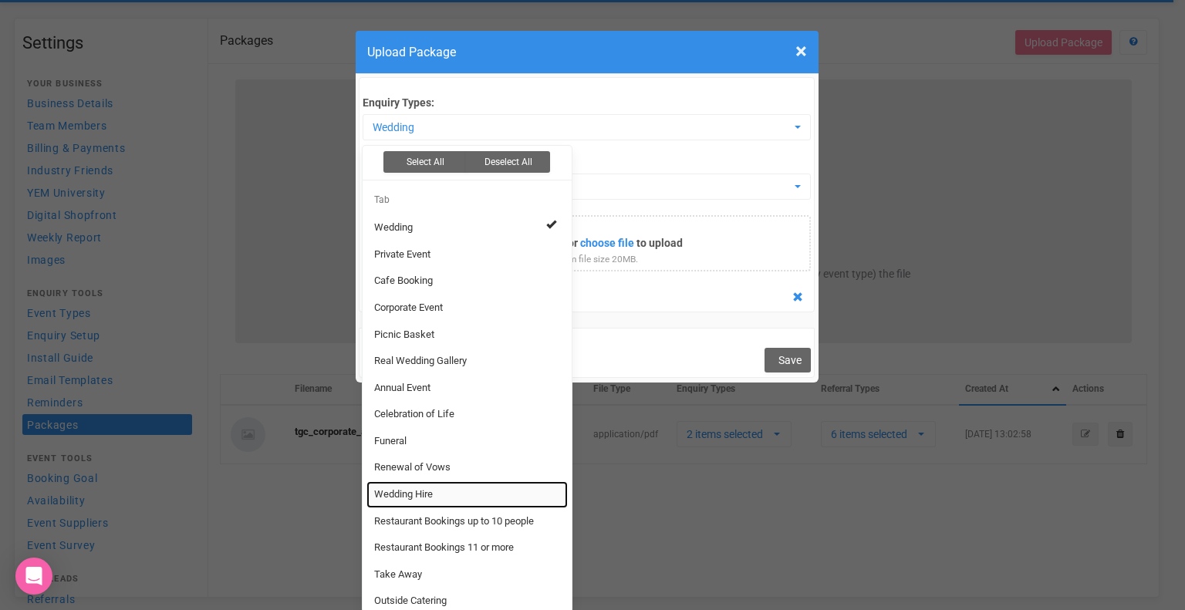
click at [458, 491] on link "Wedding Hire" at bounding box center [466, 494] width 201 height 27
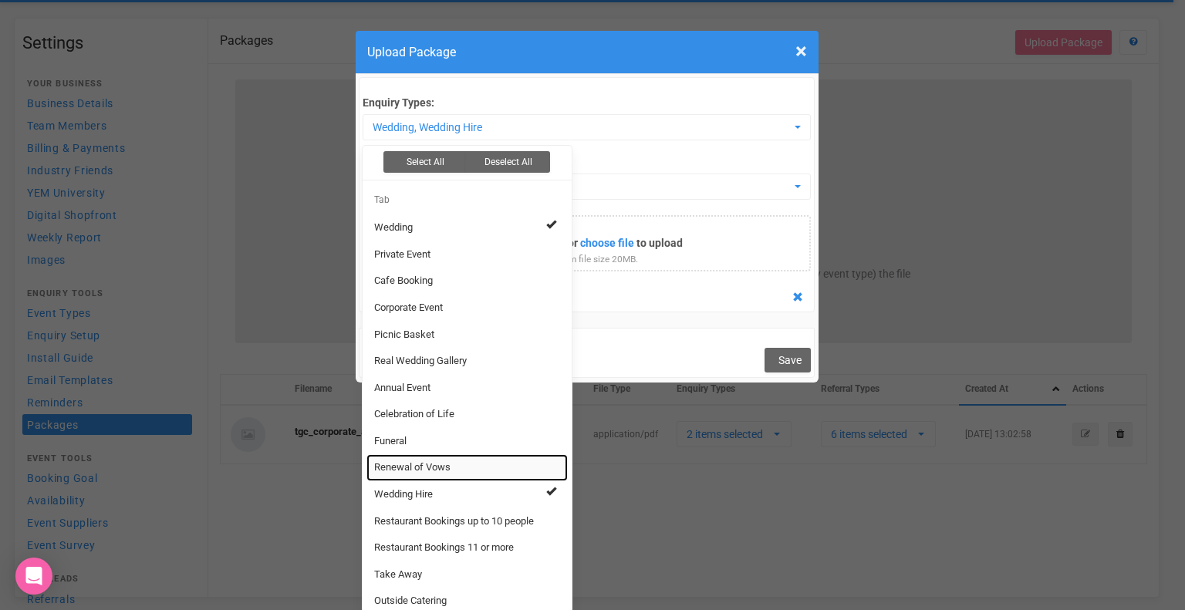
click at [465, 468] on link "Renewal of Vows" at bounding box center [466, 467] width 201 height 27
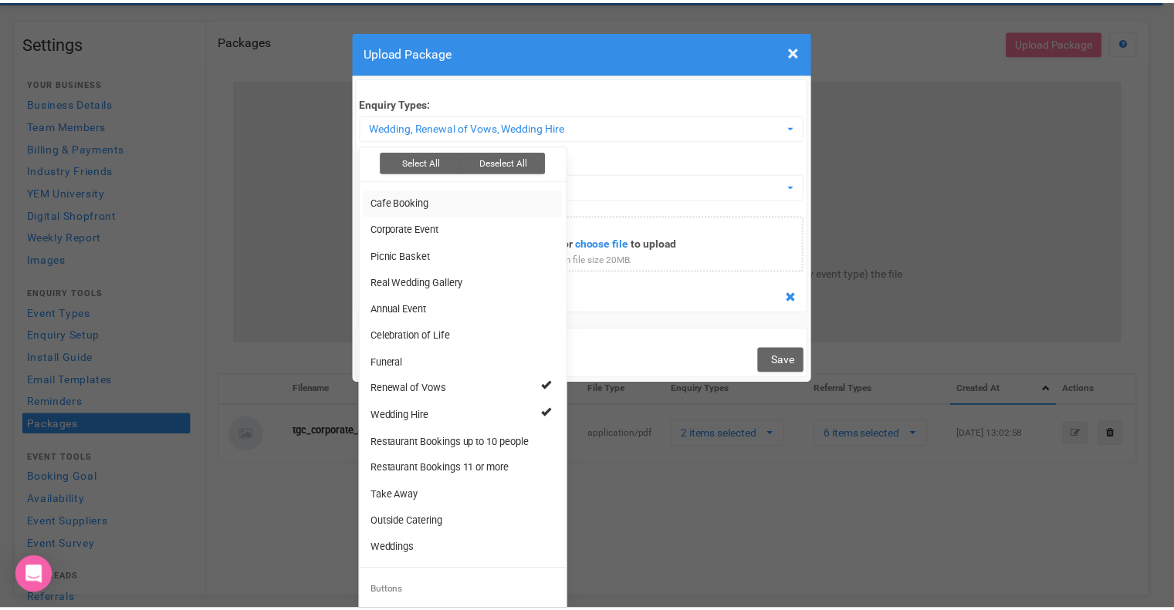
scroll to position [79, 0]
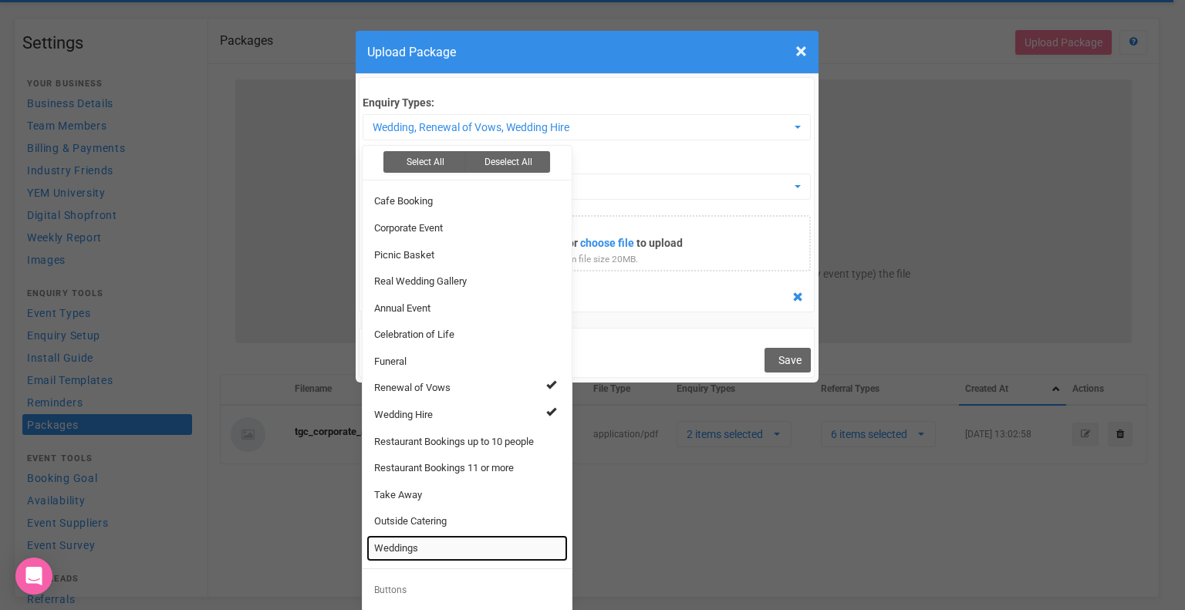
click at [421, 551] on link "Weddings" at bounding box center [466, 548] width 201 height 27
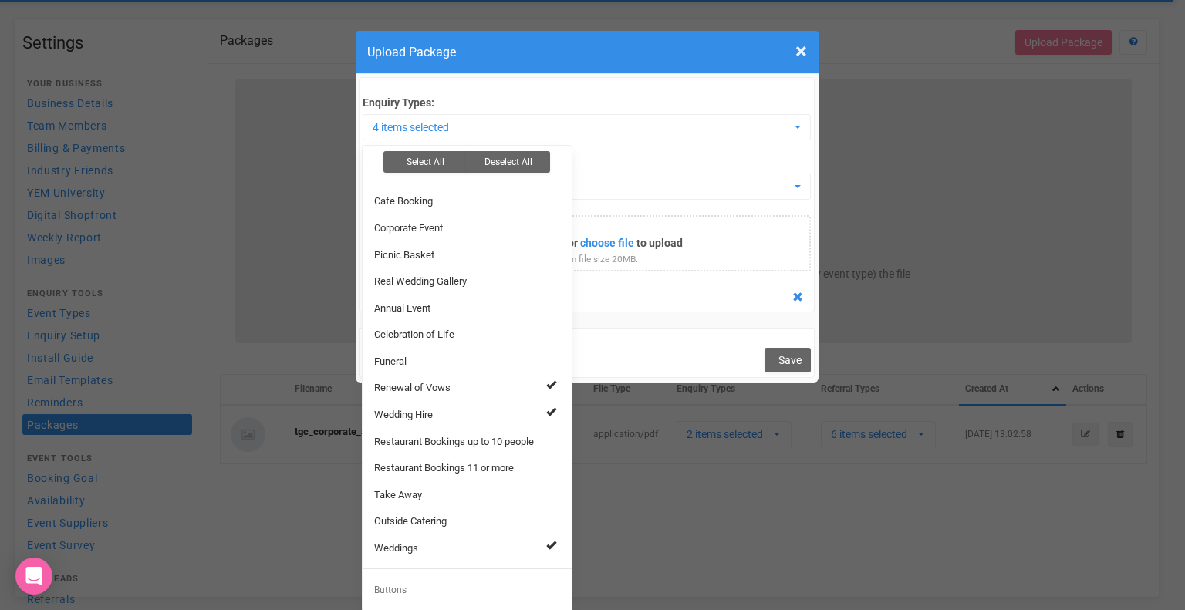
click at [654, 372] on div "Cancel Save" at bounding box center [587, 352] width 457 height 49
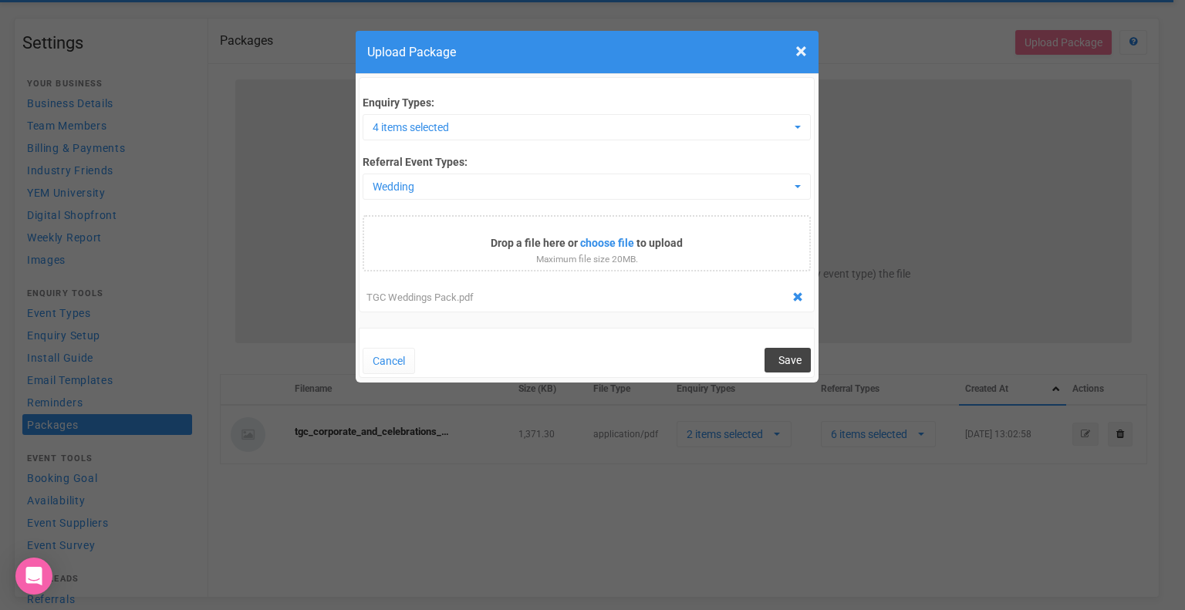
click at [790, 354] on span "Save" at bounding box center [789, 360] width 23 height 12
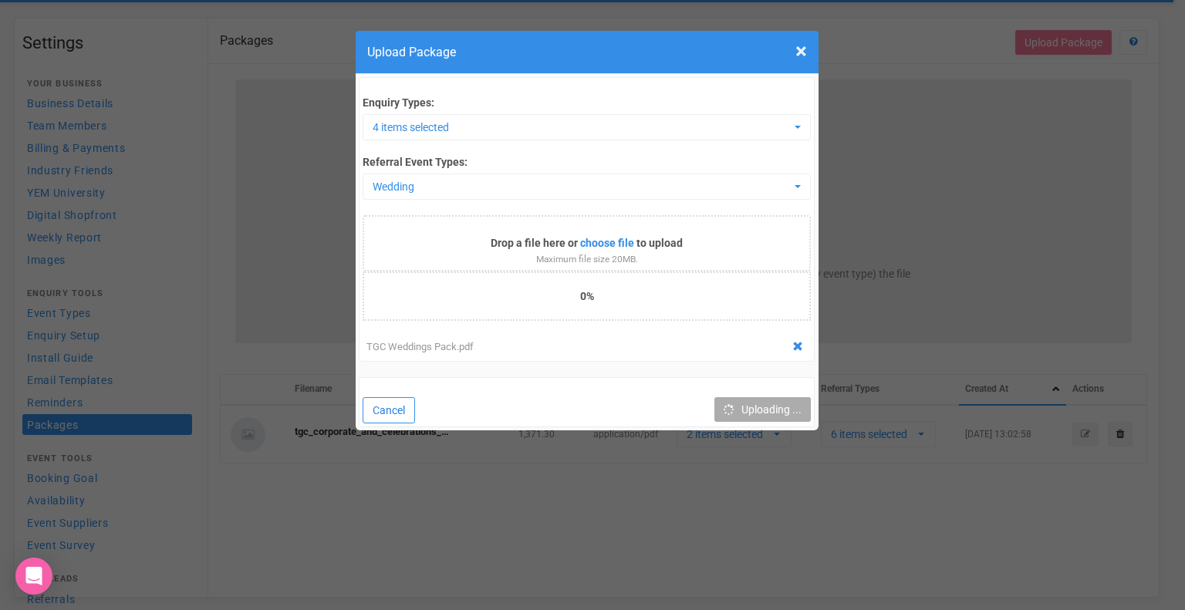
click at [380, 404] on button "Cancel" at bounding box center [389, 410] width 52 height 26
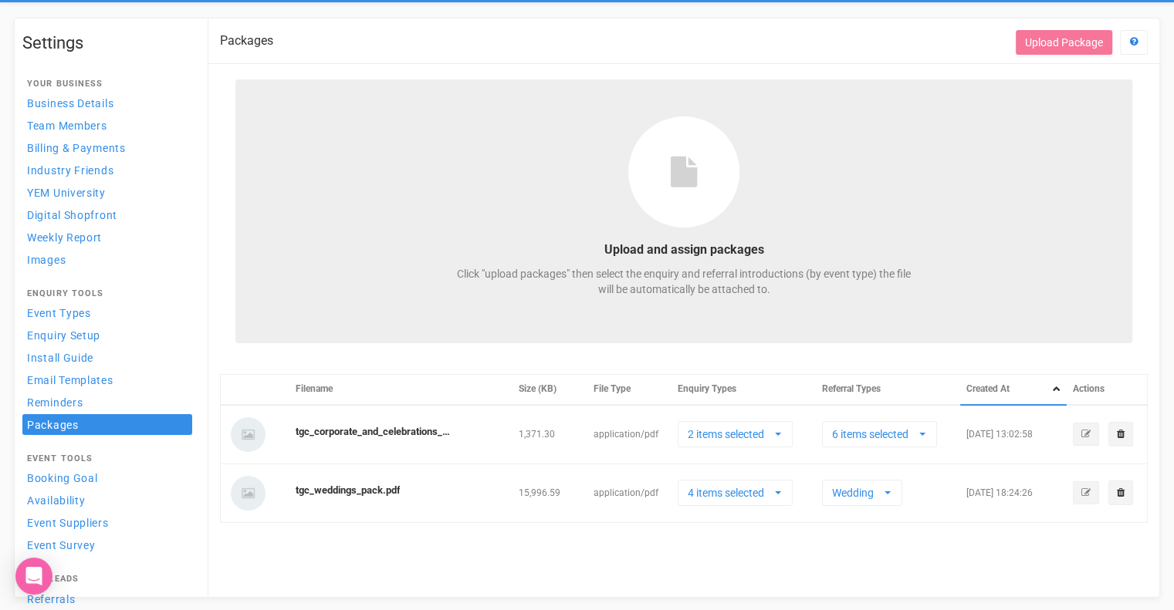
scroll to position [0, 0]
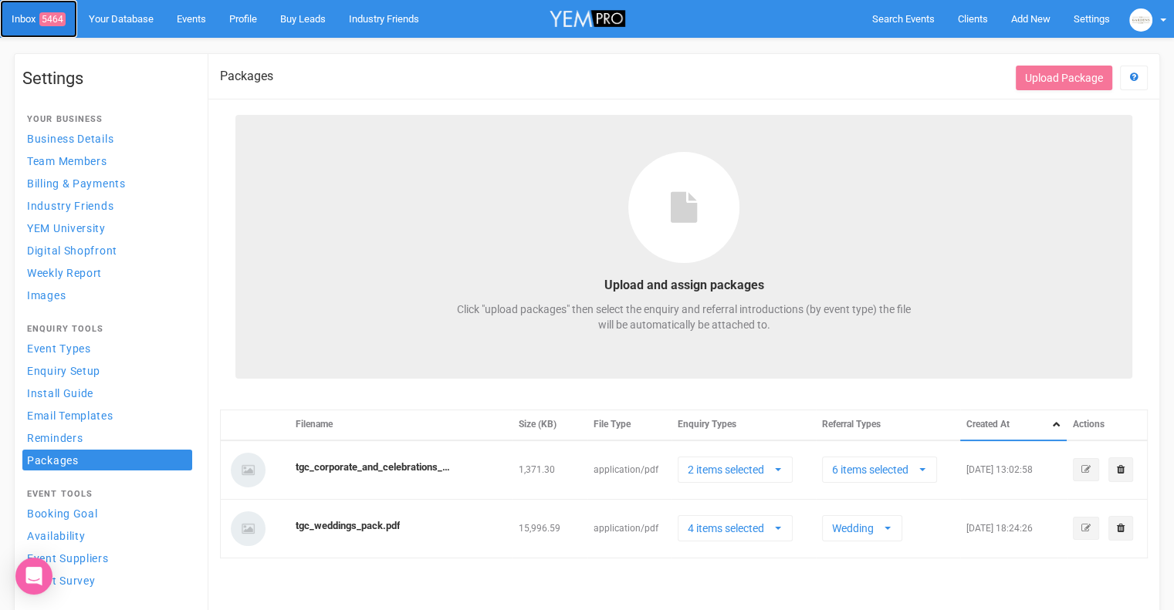
click at [28, 13] on link "Inbox 5464" at bounding box center [38, 19] width 77 height 38
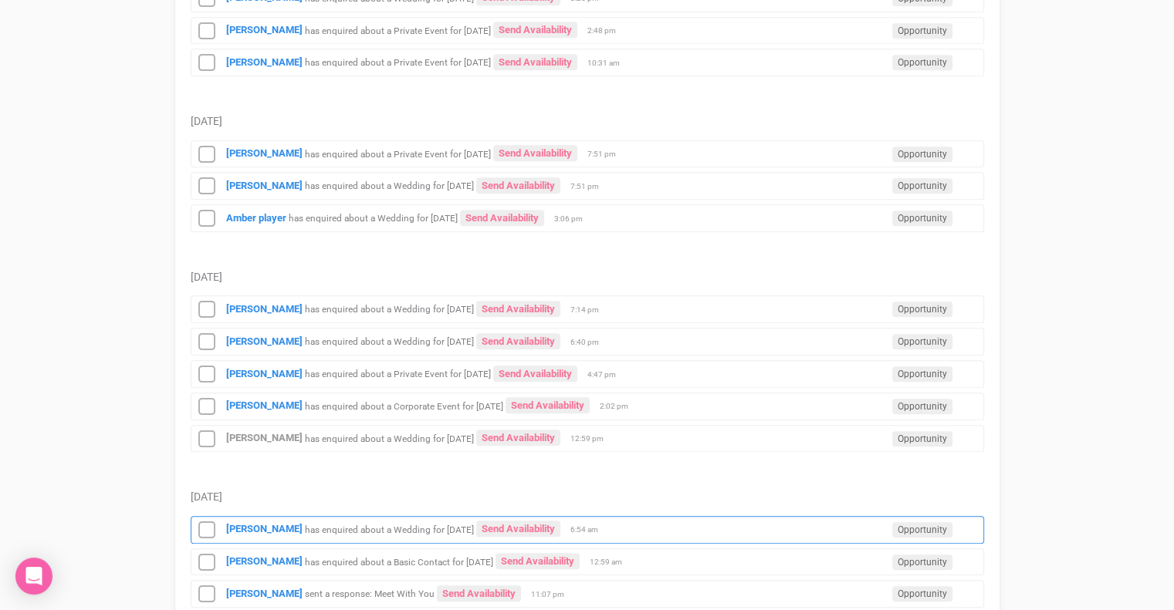
scroll to position [761, 0]
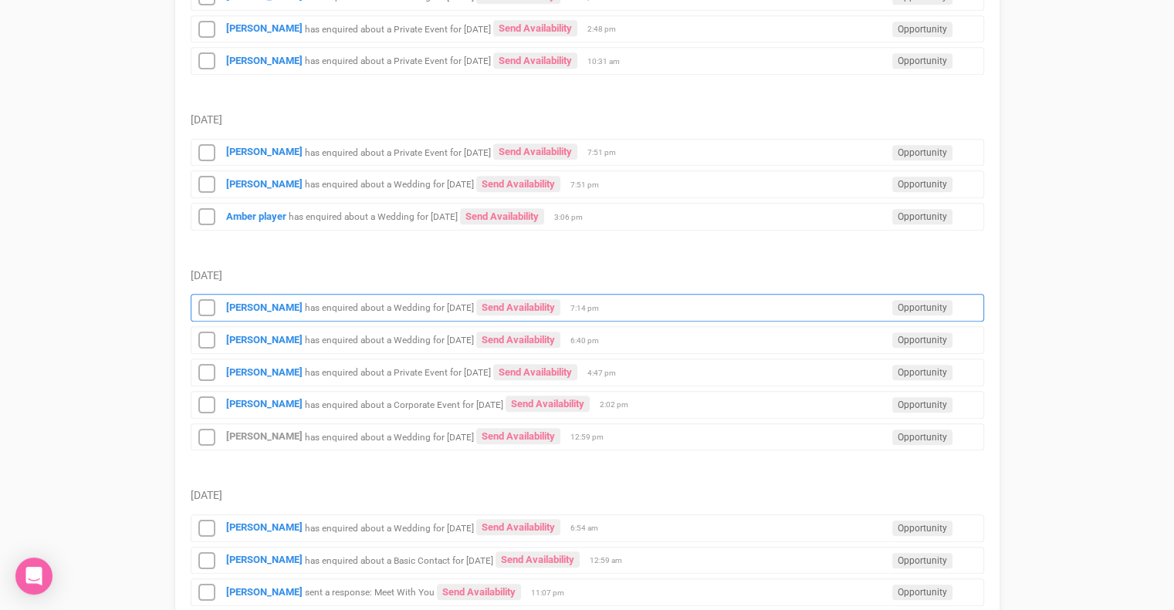
click at [414, 302] on small "has enquired about a Wedding for [DATE]" at bounding box center [389, 307] width 169 height 11
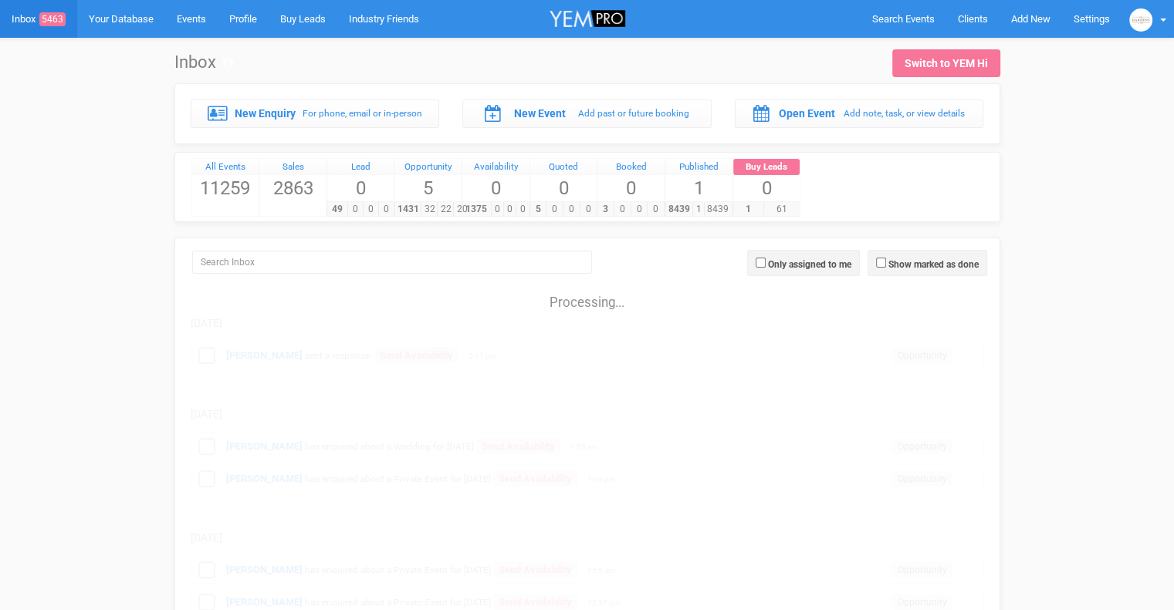
scroll to position [761, 0]
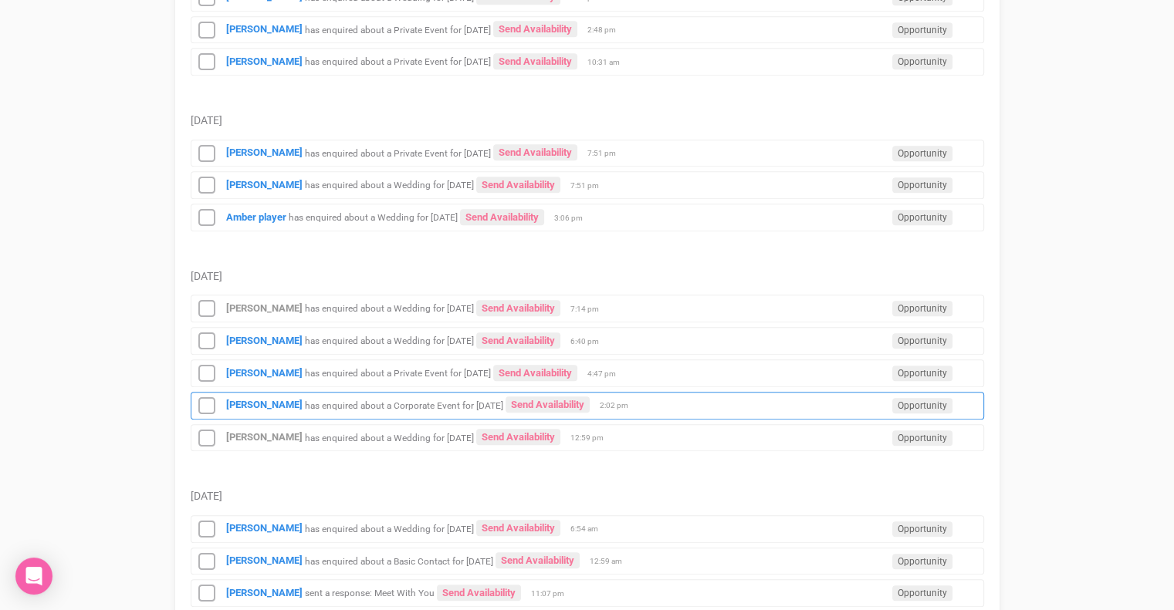
click at [414, 400] on small "has enquired about a Corporate Event for [DATE]" at bounding box center [404, 405] width 198 height 11
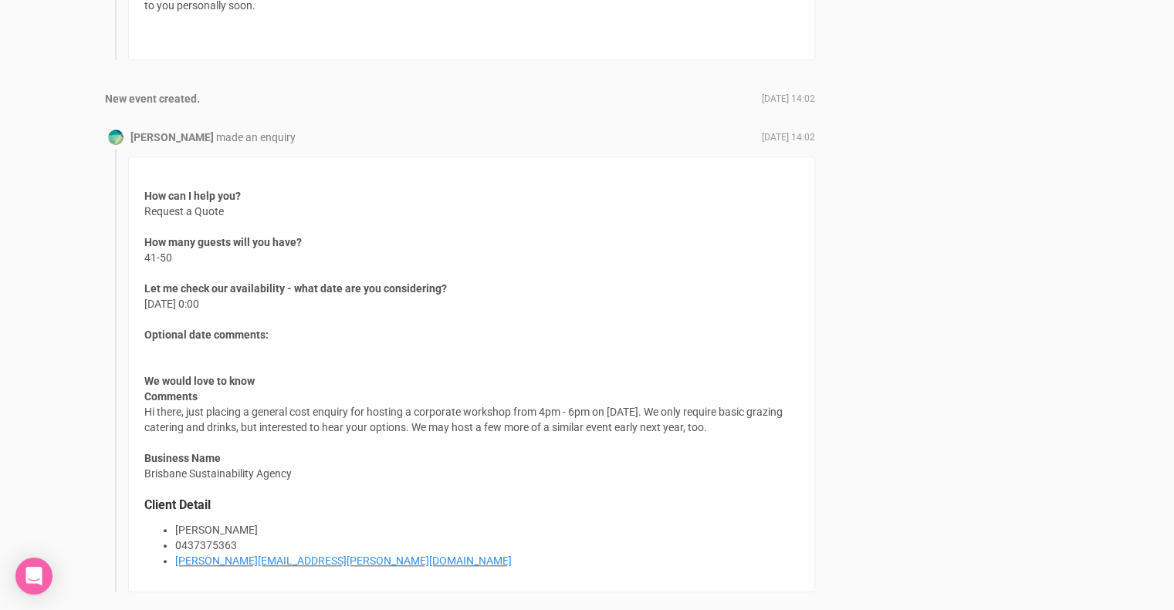
scroll to position [1128, 0]
